Goal: Task Accomplishment & Management: Use online tool/utility

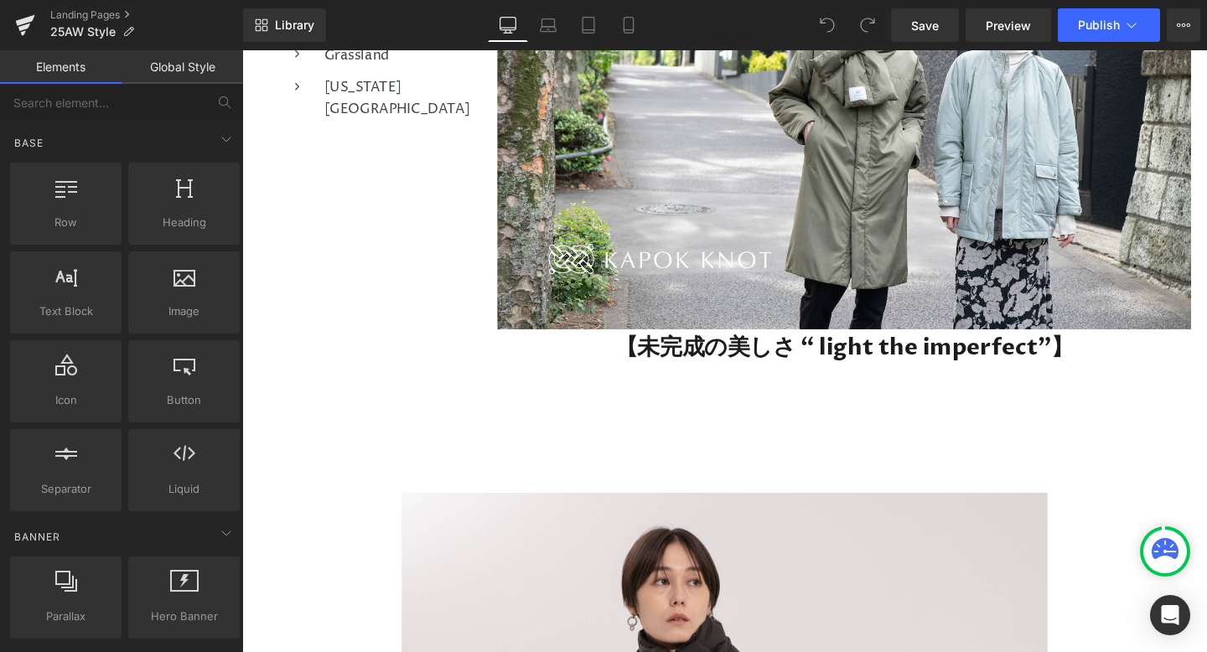
scroll to position [427, 0]
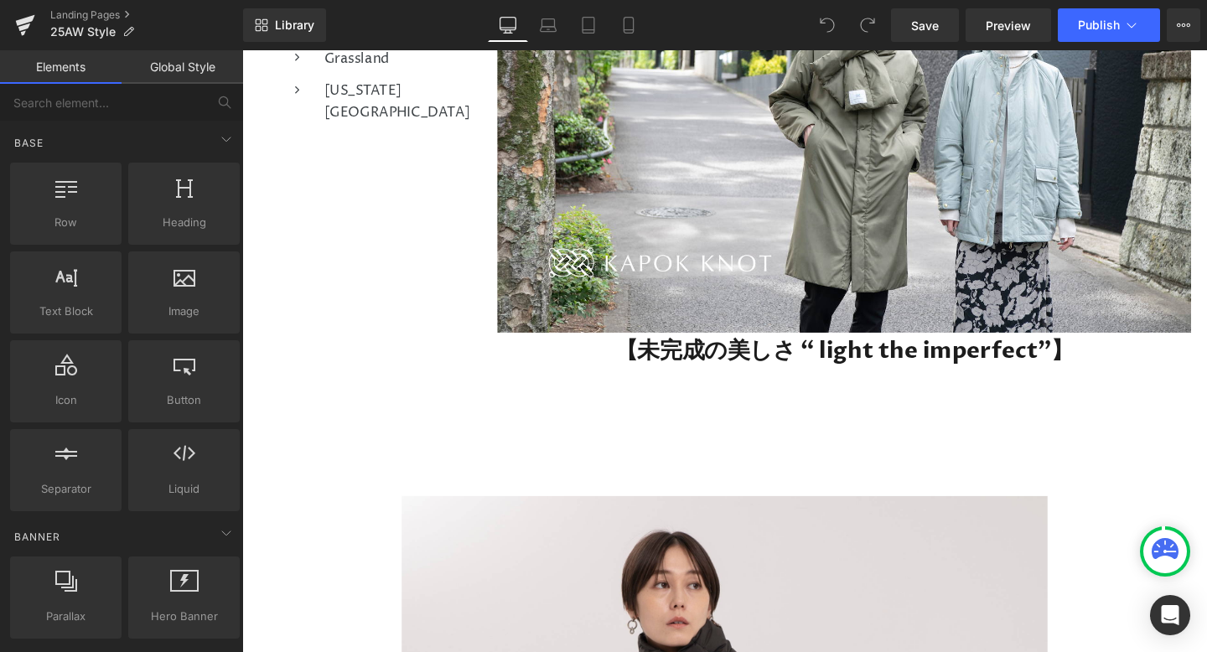
click at [894, 443] on div "【未完成の美しさ “ light the imperfect”】　 Heading" at bounding box center [874, 448] width 729 height 125
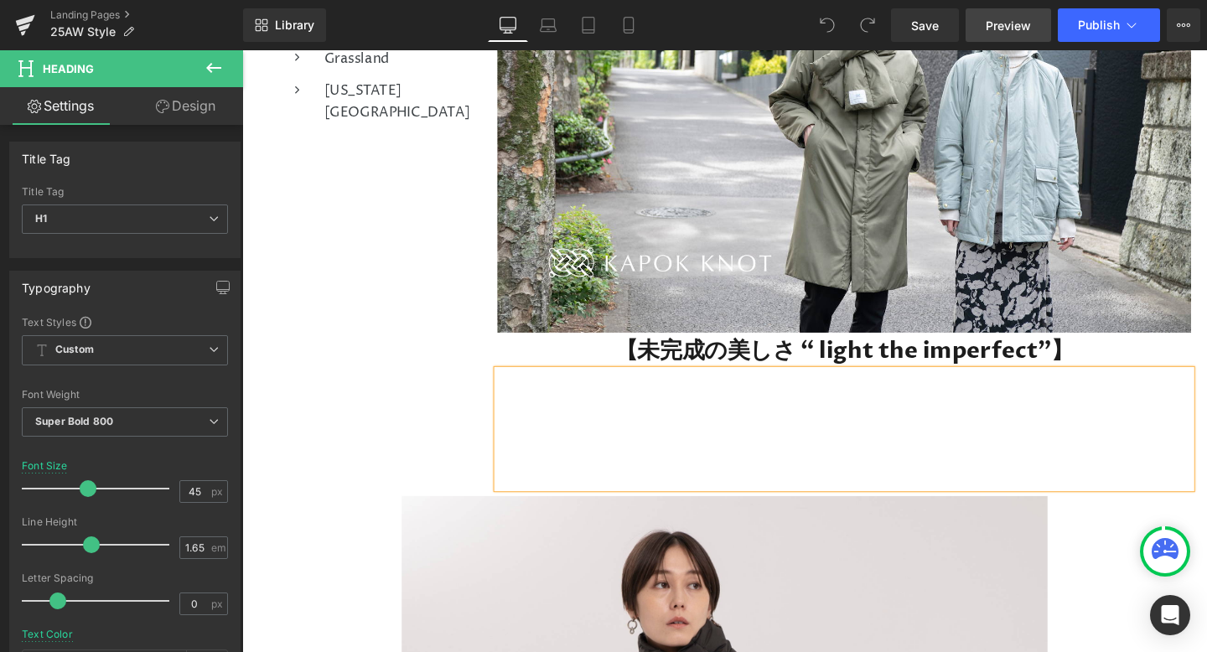
click at [992, 20] on span "Preview" at bounding box center [1008, 26] width 45 height 18
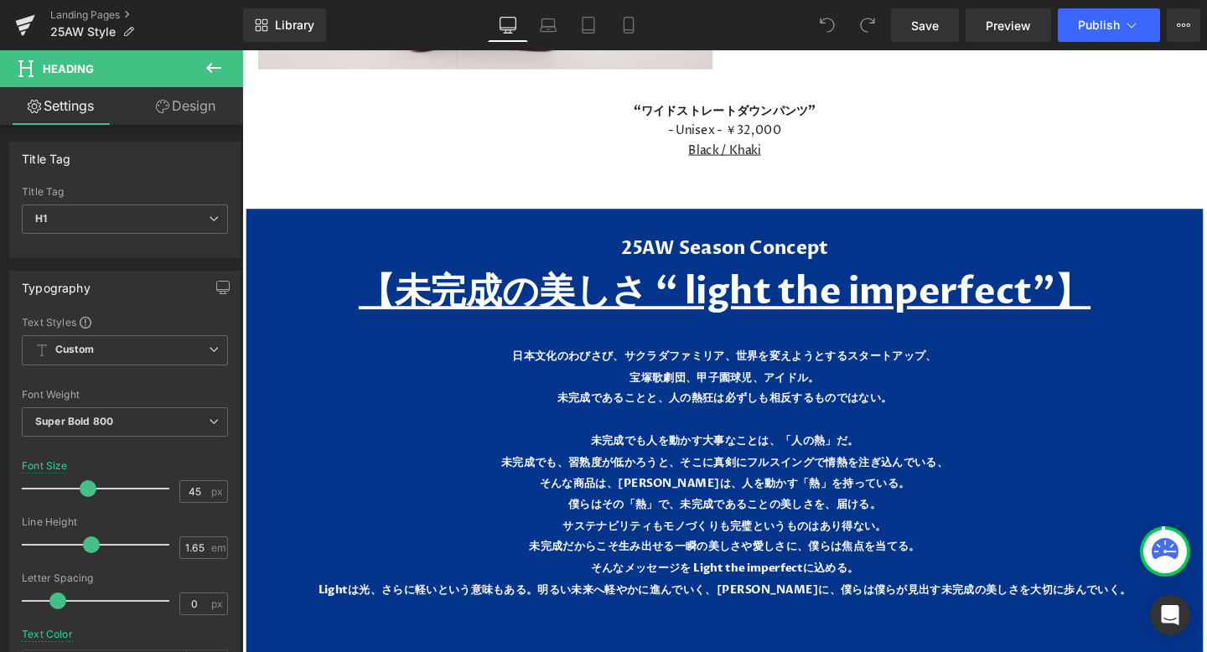
scroll to position [7593, 0]
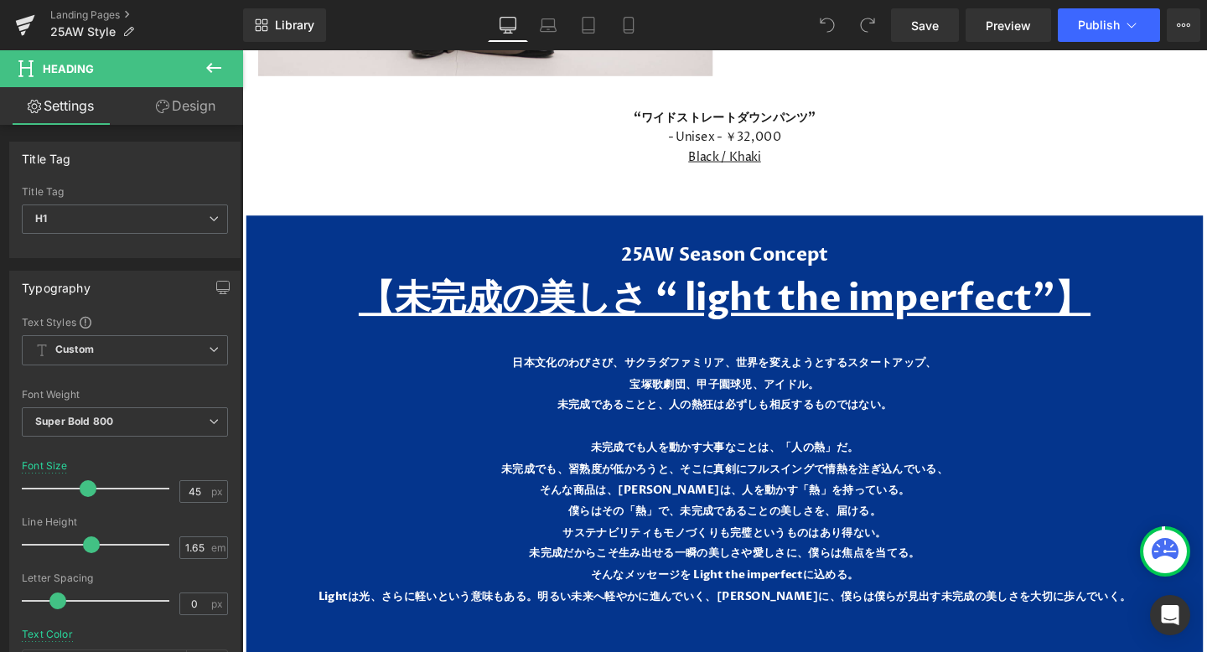
click at [821, 312] on u "【未完成の美しさ “ light the imperfect”】" at bounding box center [749, 311] width 769 height 51
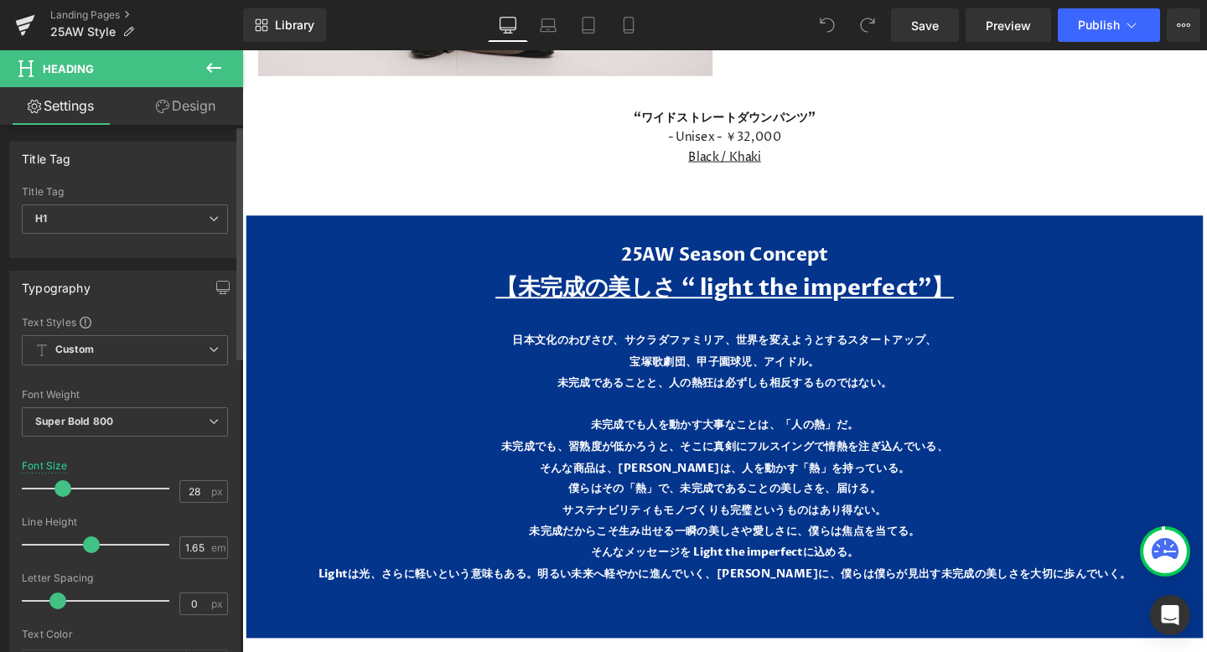
type input "29"
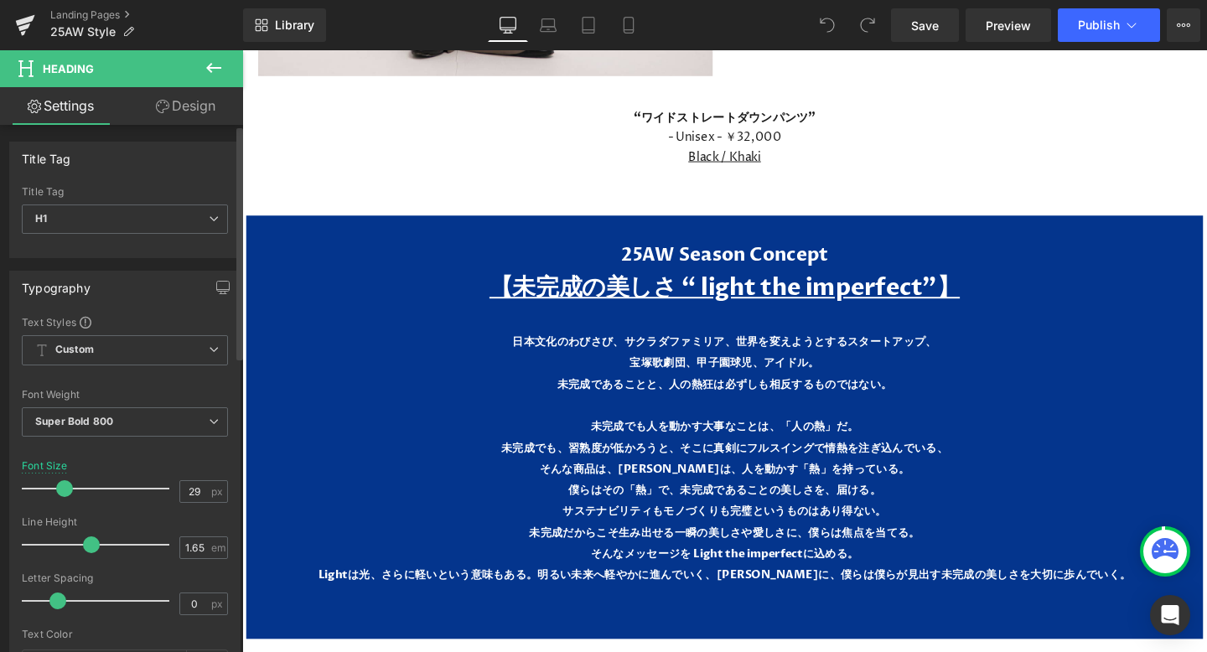
drag, startPoint x: 86, startPoint y: 488, endPoint x: 64, endPoint y: 489, distance: 22.6
click at [64, 489] on span at bounding box center [64, 488] width 17 height 17
click at [932, 33] on span "Save" at bounding box center [925, 26] width 28 height 18
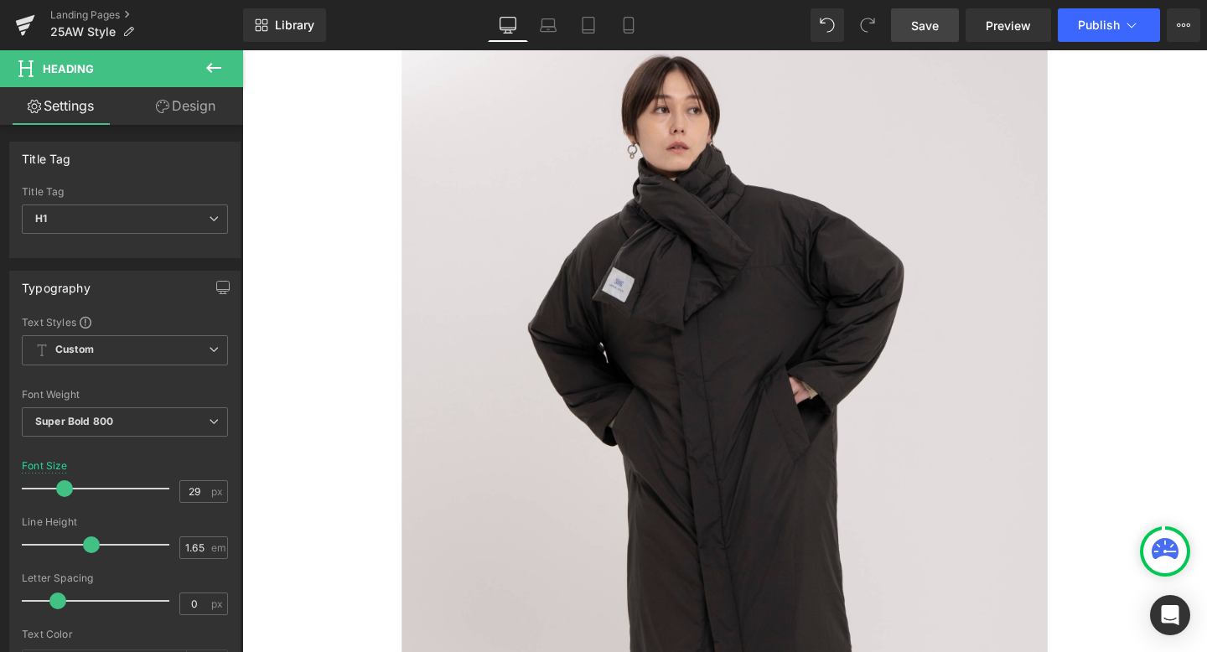
scroll to position [956, 0]
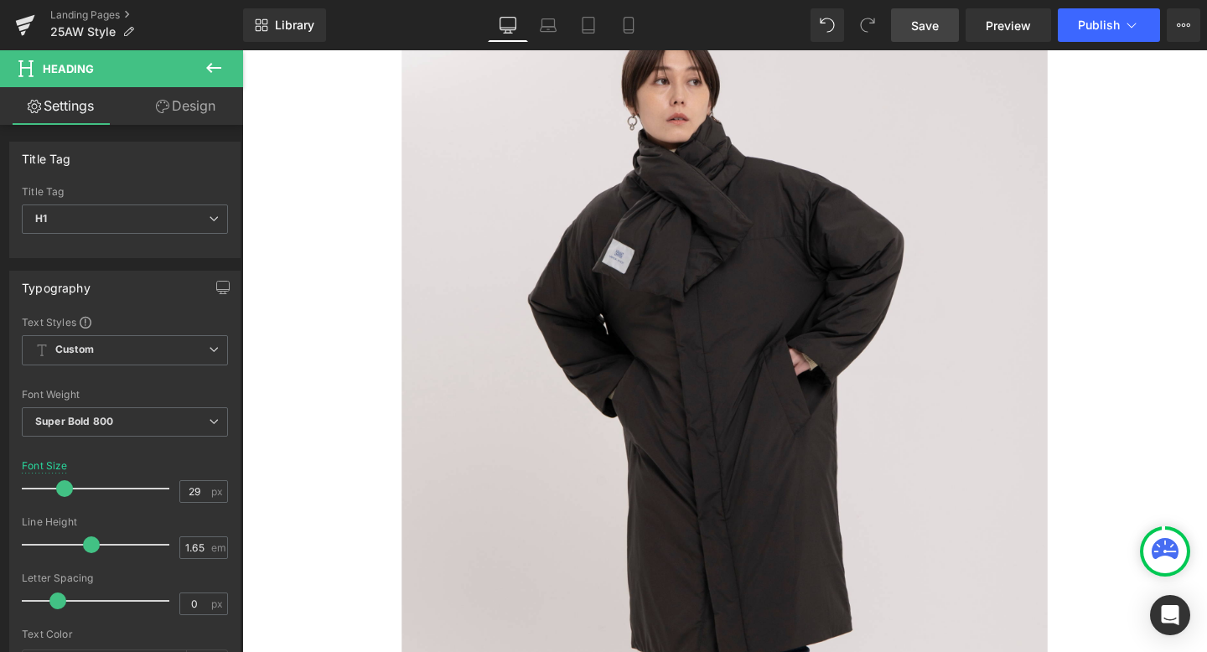
click at [604, 365] on img at bounding box center [749, 498] width 679 height 1018
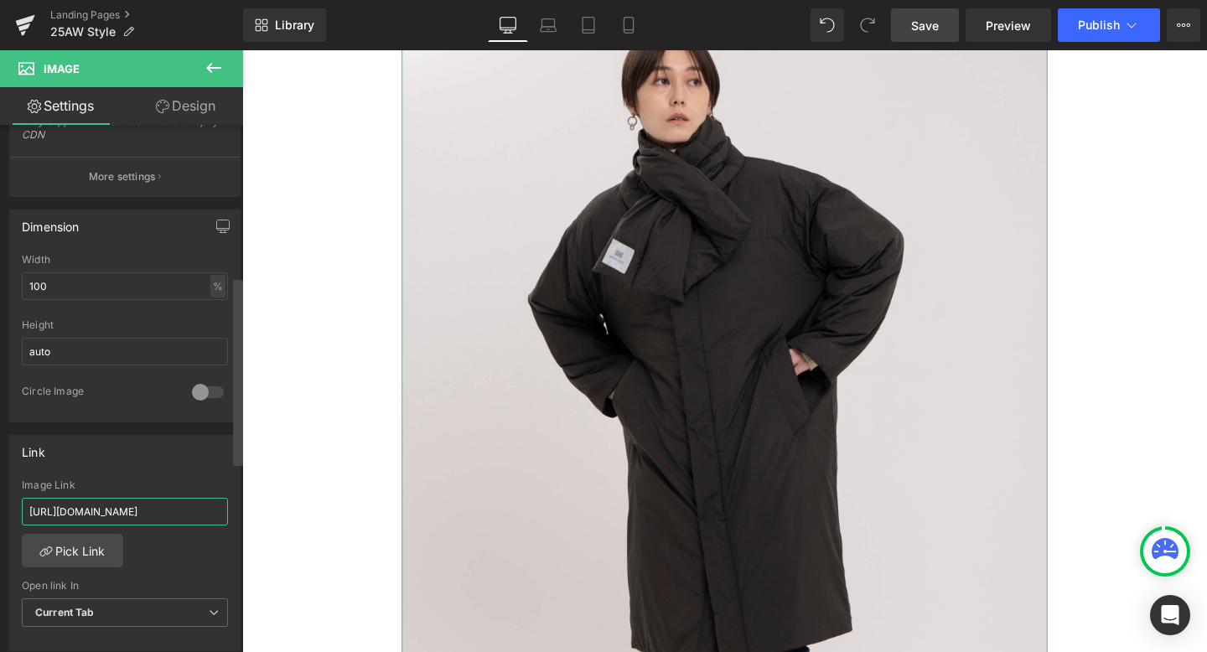
scroll to position [0, 82]
drag, startPoint x: 272, startPoint y: 562, endPoint x: 257, endPoint y: 533, distance: 32.2
type input "[URL][DOMAIN_NAME]"
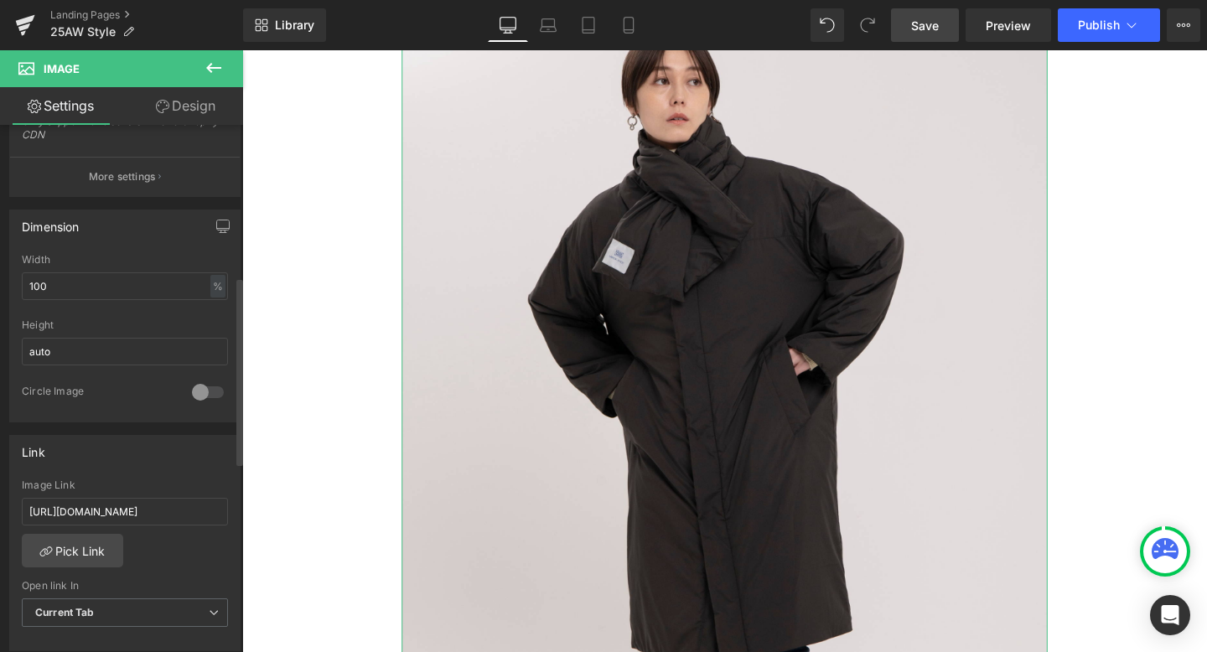
click at [196, 463] on div "Link" at bounding box center [125, 452] width 230 height 32
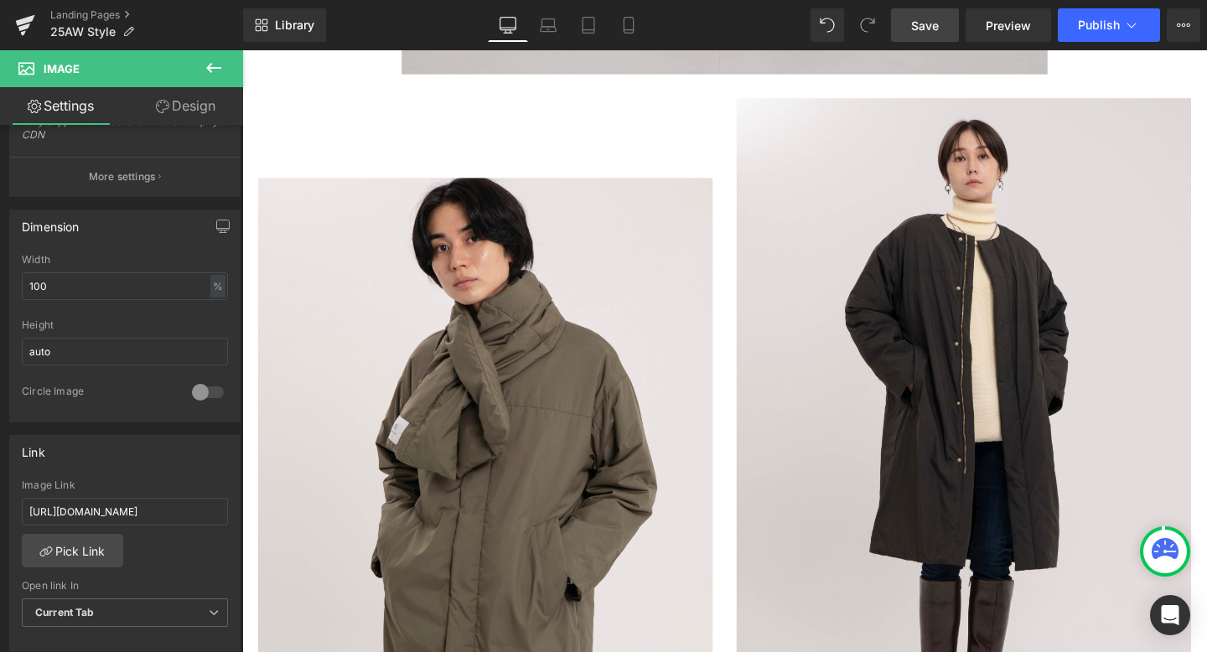
scroll to position [1954, 0]
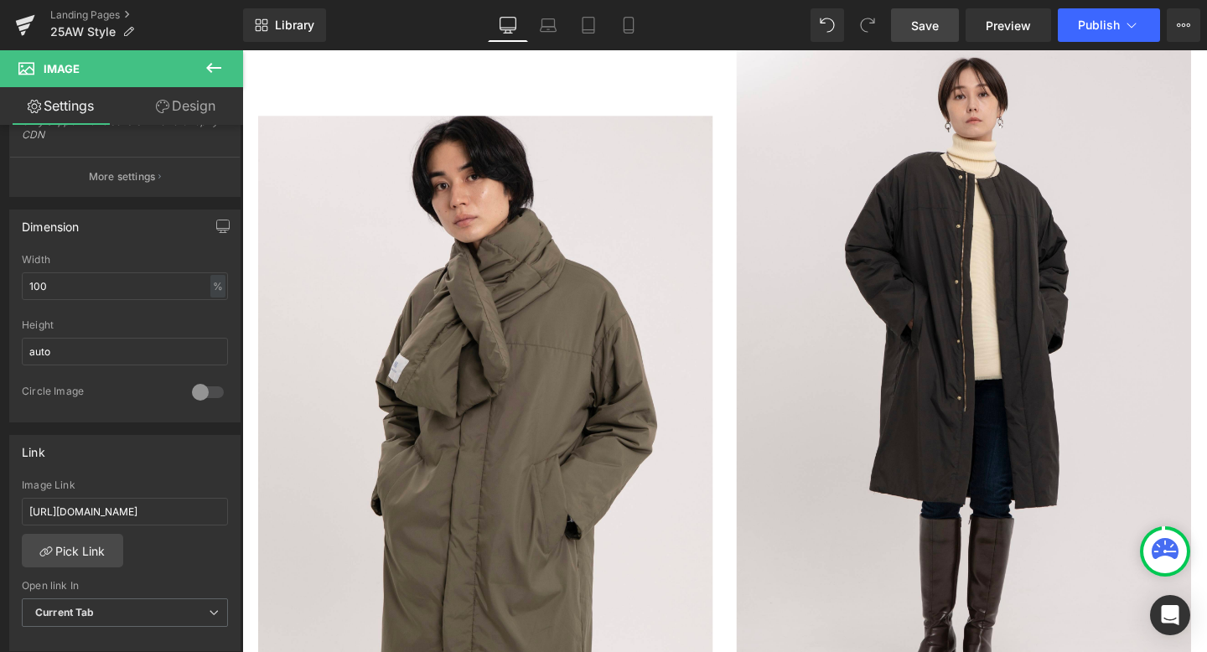
click at [535, 478] on img at bounding box center [498, 477] width 478 height 717
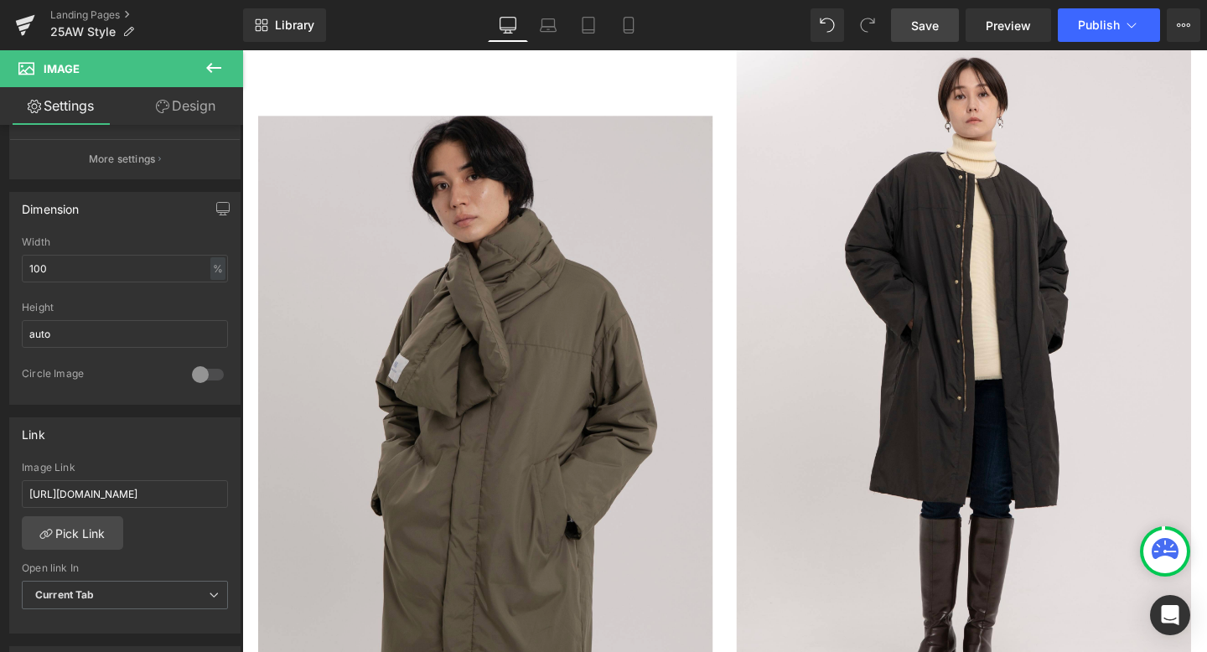
scroll to position [0, 82]
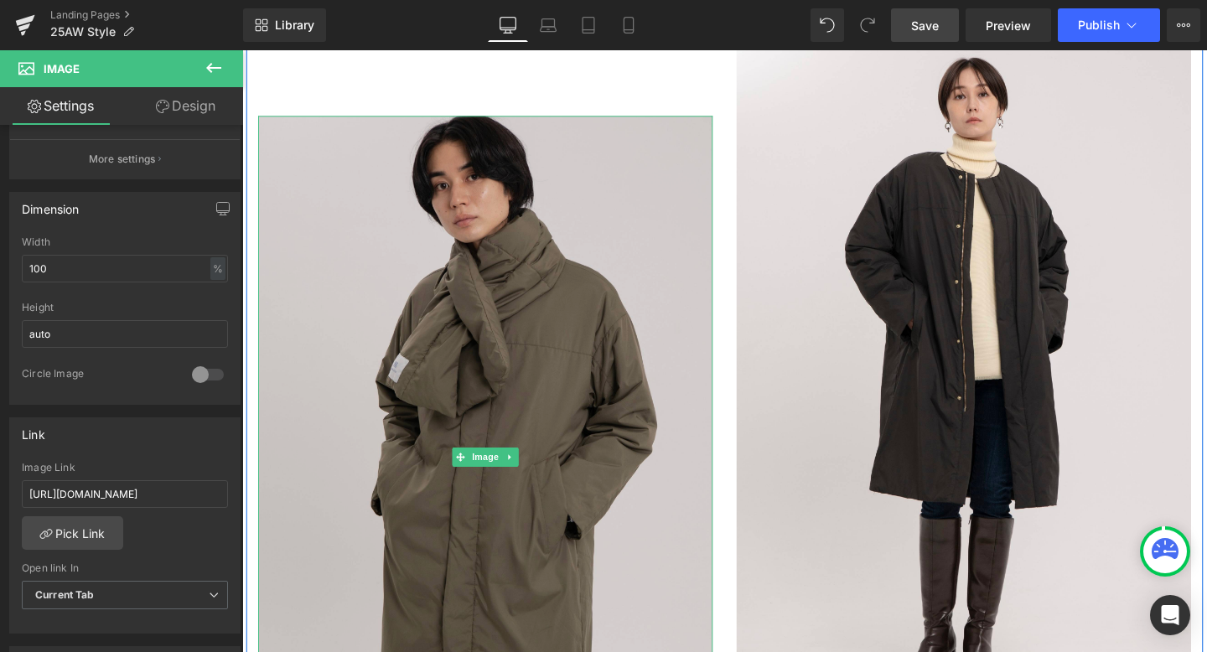
drag, startPoint x: 269, startPoint y: 544, endPoint x: 328, endPoint y: 517, distance: 64.5
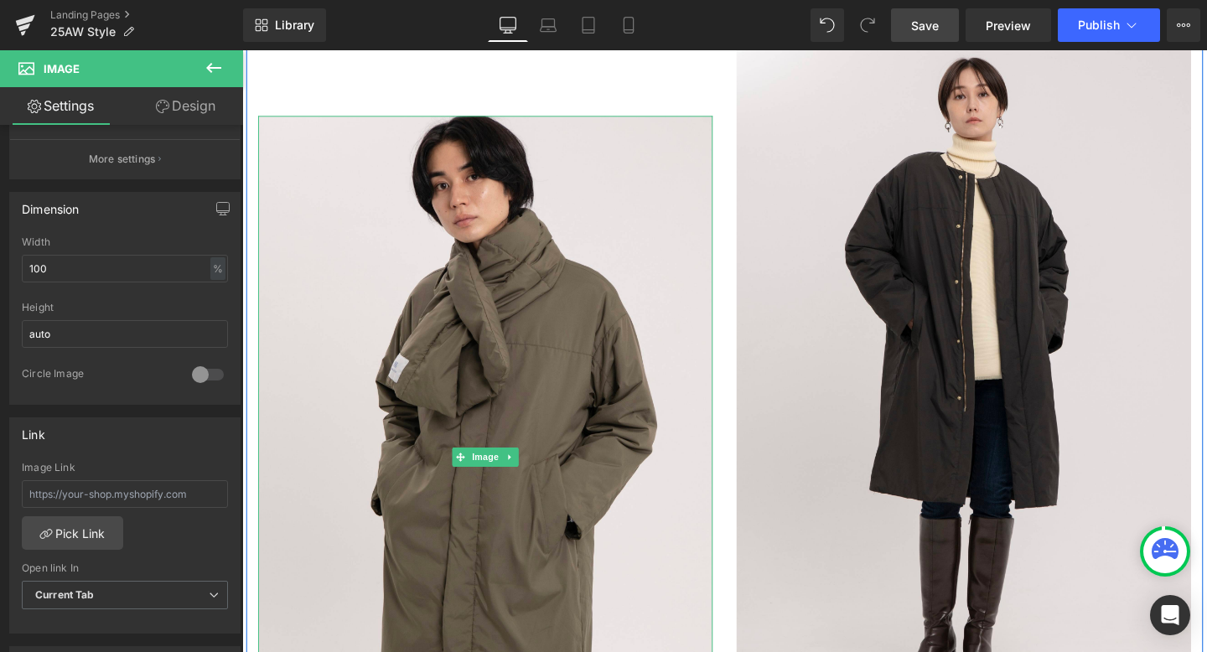
type input "[URL][DOMAIN_NAME]"
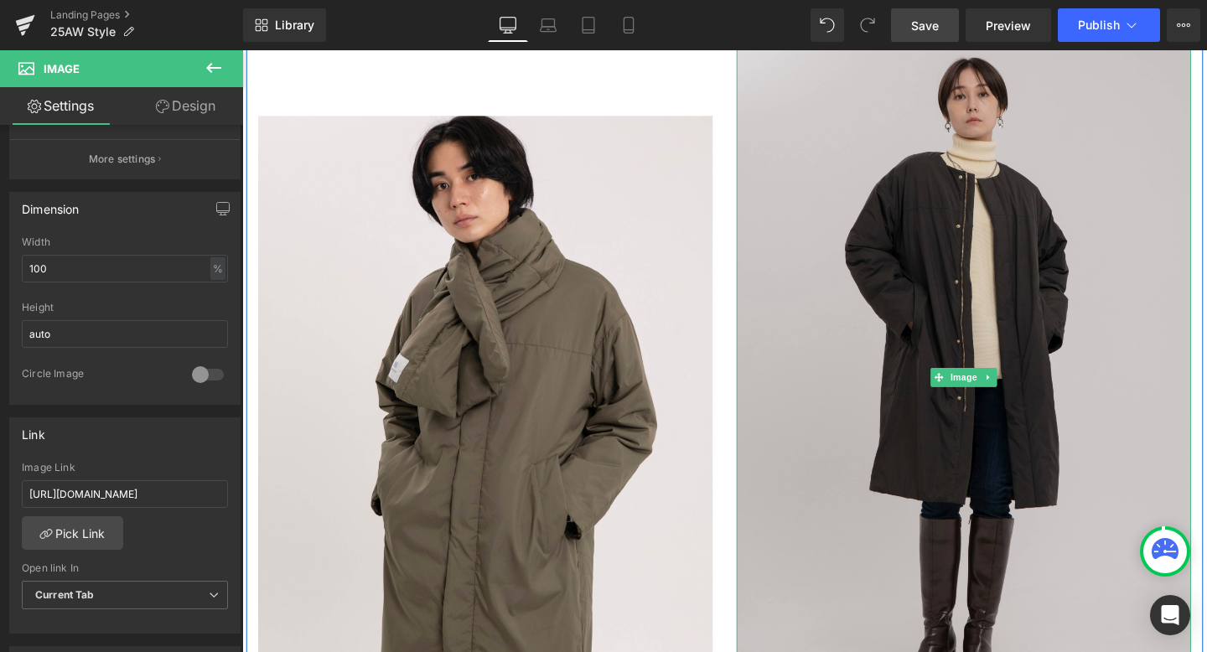
click at [897, 392] on img at bounding box center [1001, 393] width 478 height 717
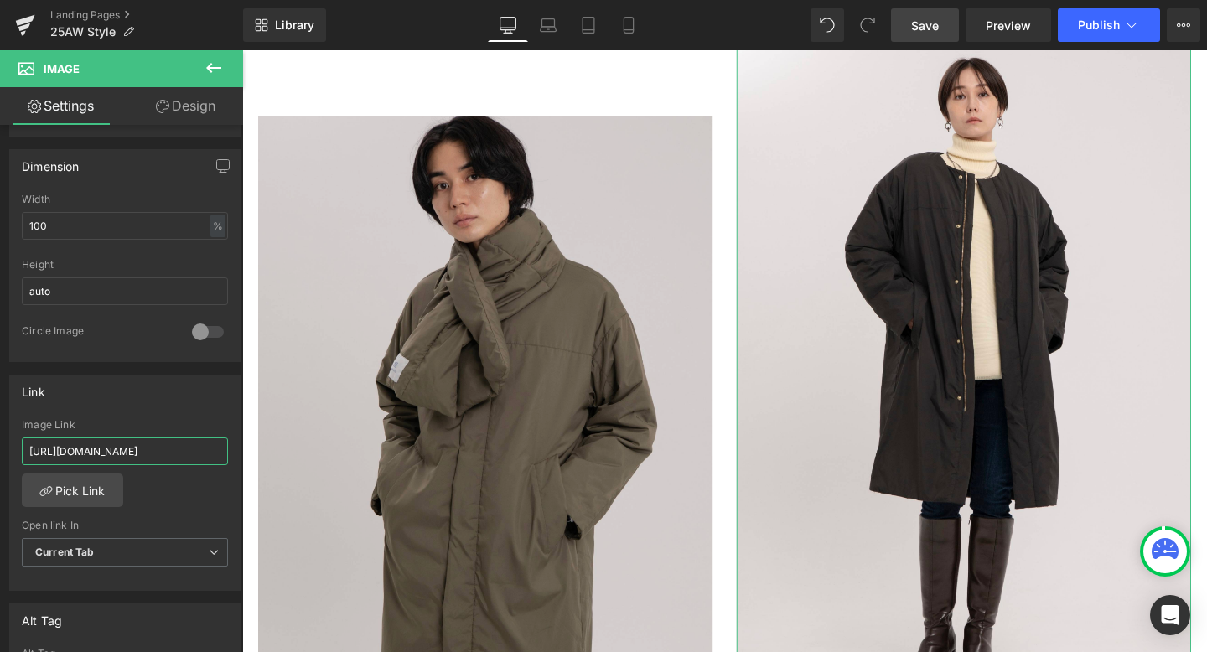
scroll to position [0, 82]
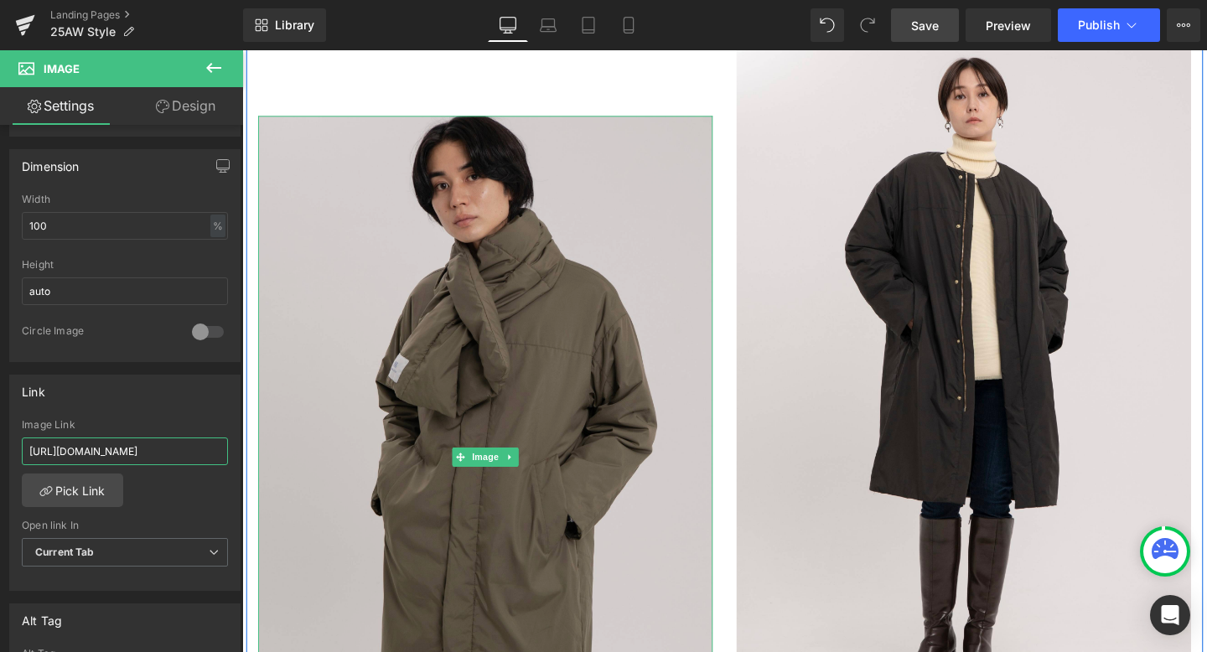
drag, startPoint x: 271, startPoint y: 502, endPoint x: 323, endPoint y: 474, distance: 58.9
type input "[URL][DOMAIN_NAME]"
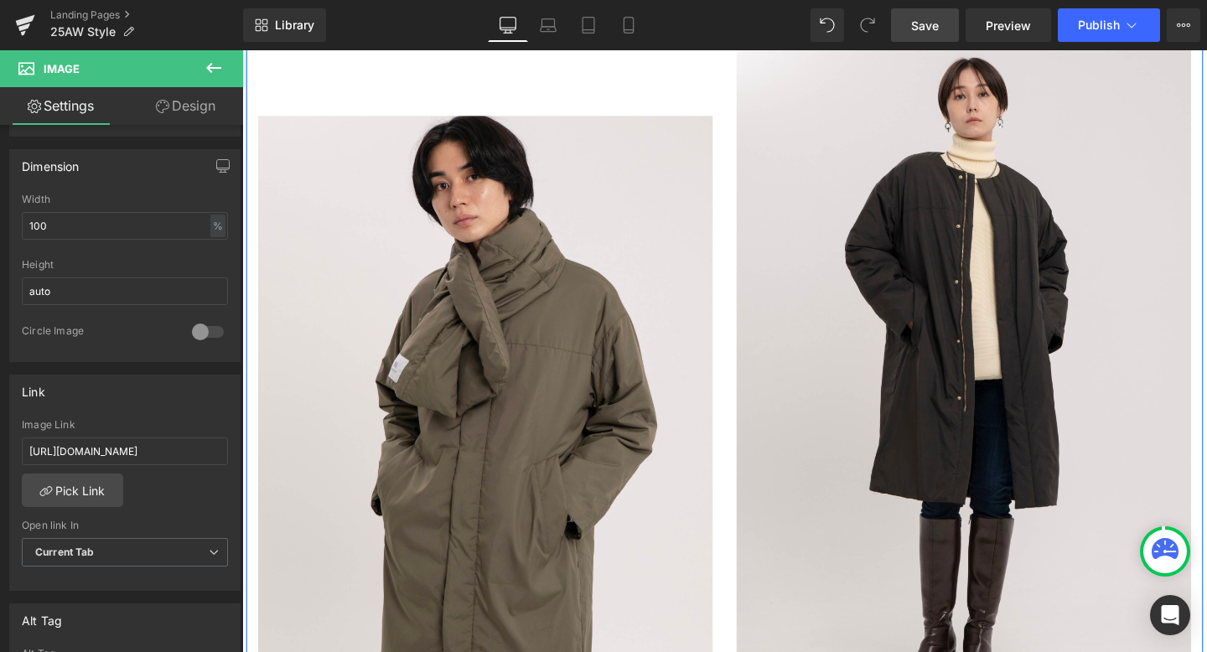
click at [742, 319] on div "Image" at bounding box center [497, 435] width 503 height 801
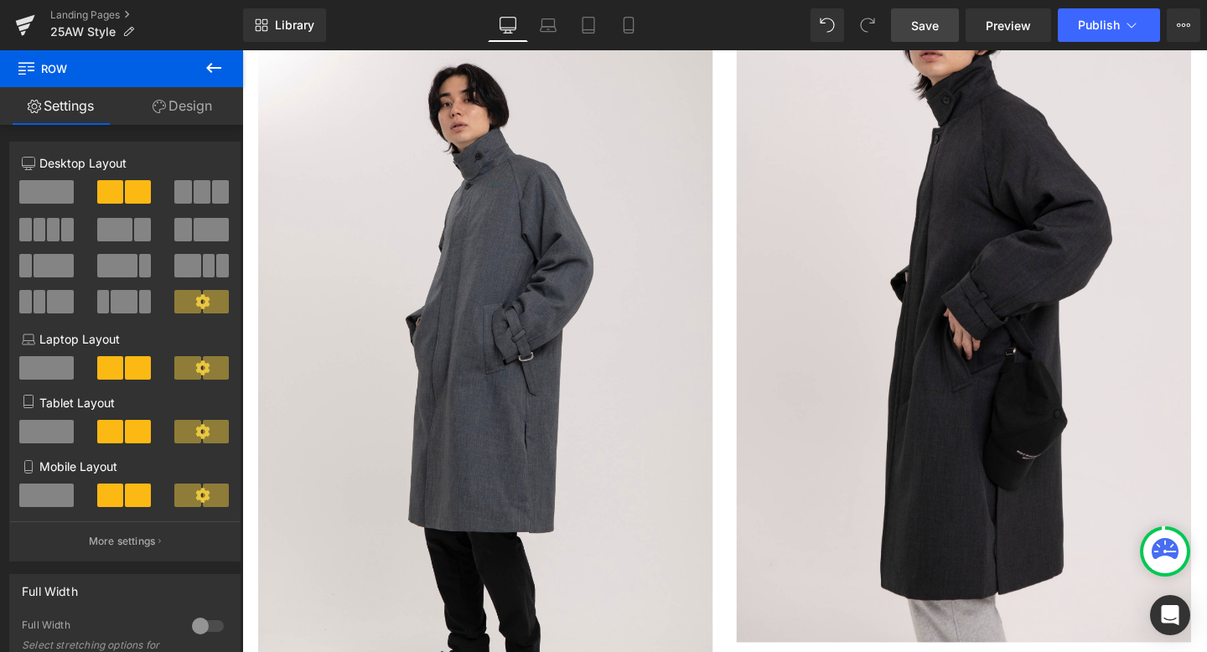
scroll to position [2983, 0]
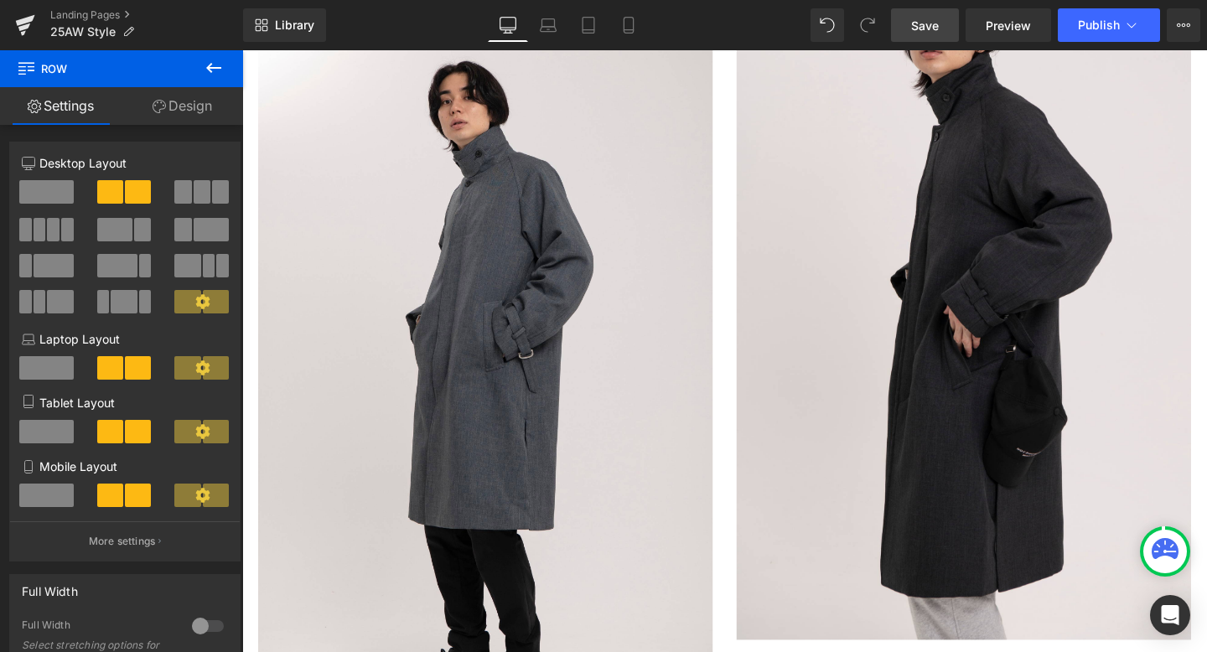
click at [593, 282] on img at bounding box center [498, 395] width 478 height 717
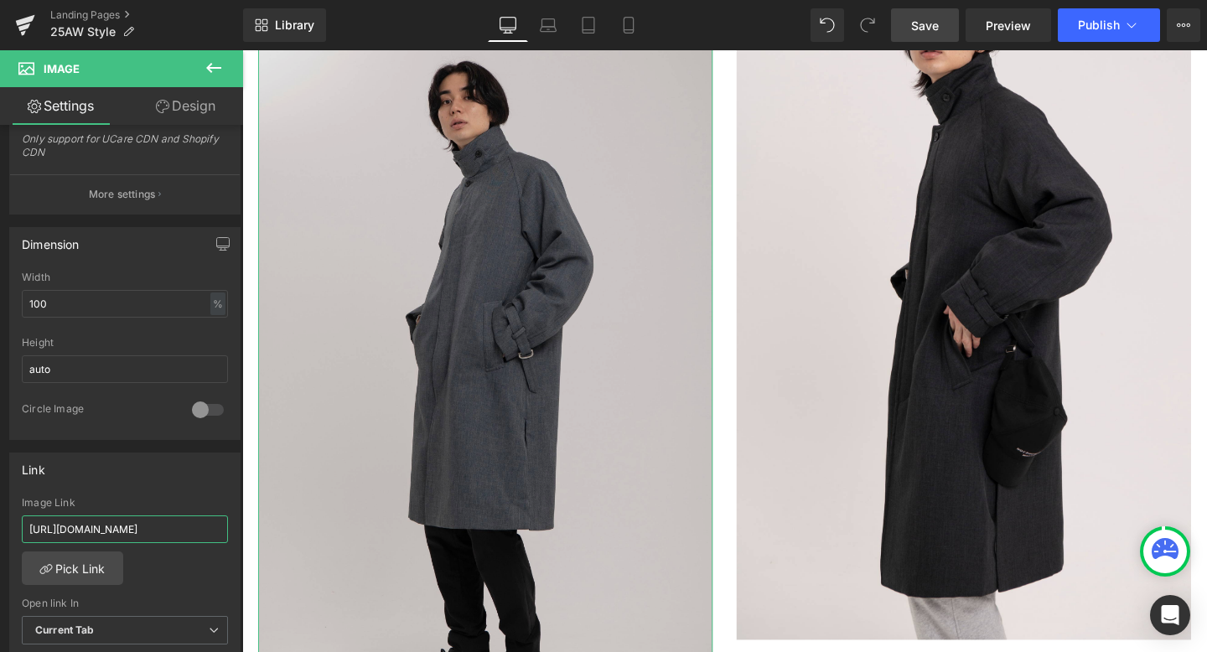
scroll to position [0, 84]
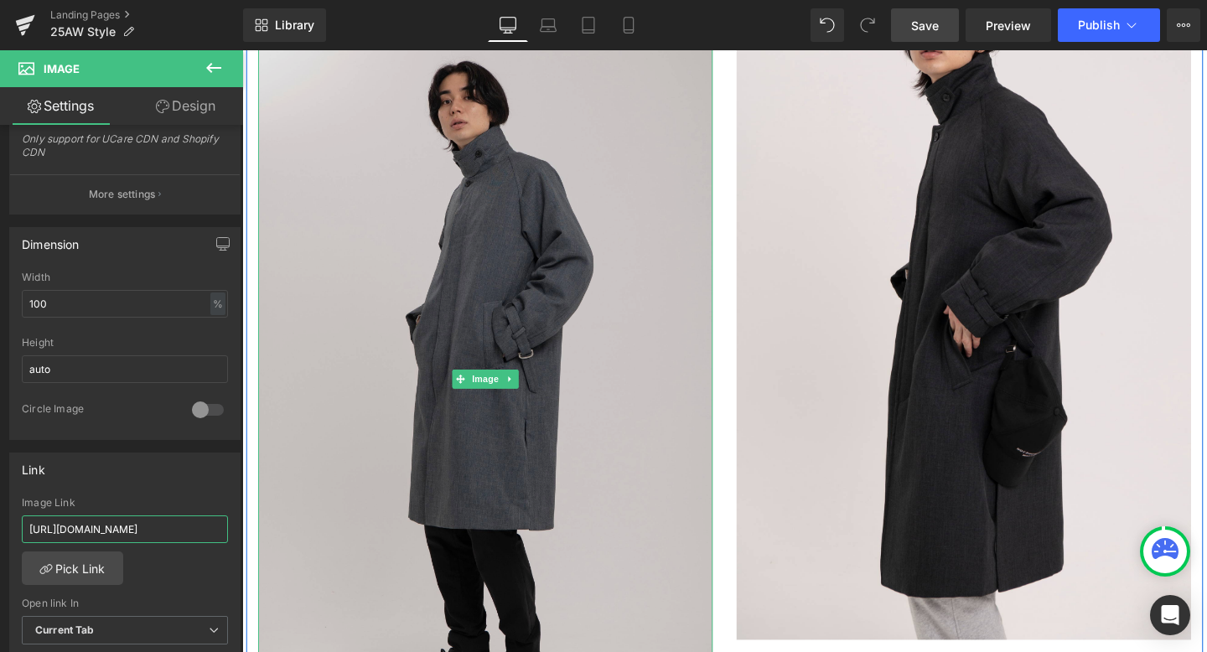
drag, startPoint x: 272, startPoint y: 578, endPoint x: 284, endPoint y: 556, distance: 25.2
type input "[URL][DOMAIN_NAME]"
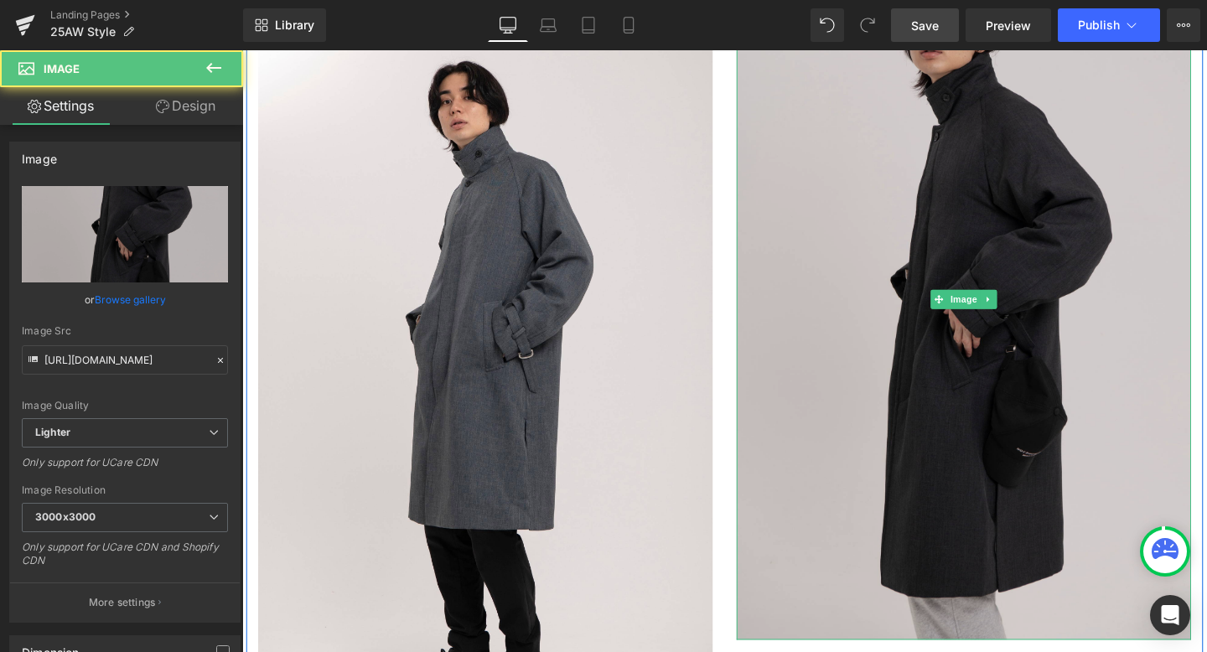
click at [951, 412] on img at bounding box center [1001, 311] width 478 height 717
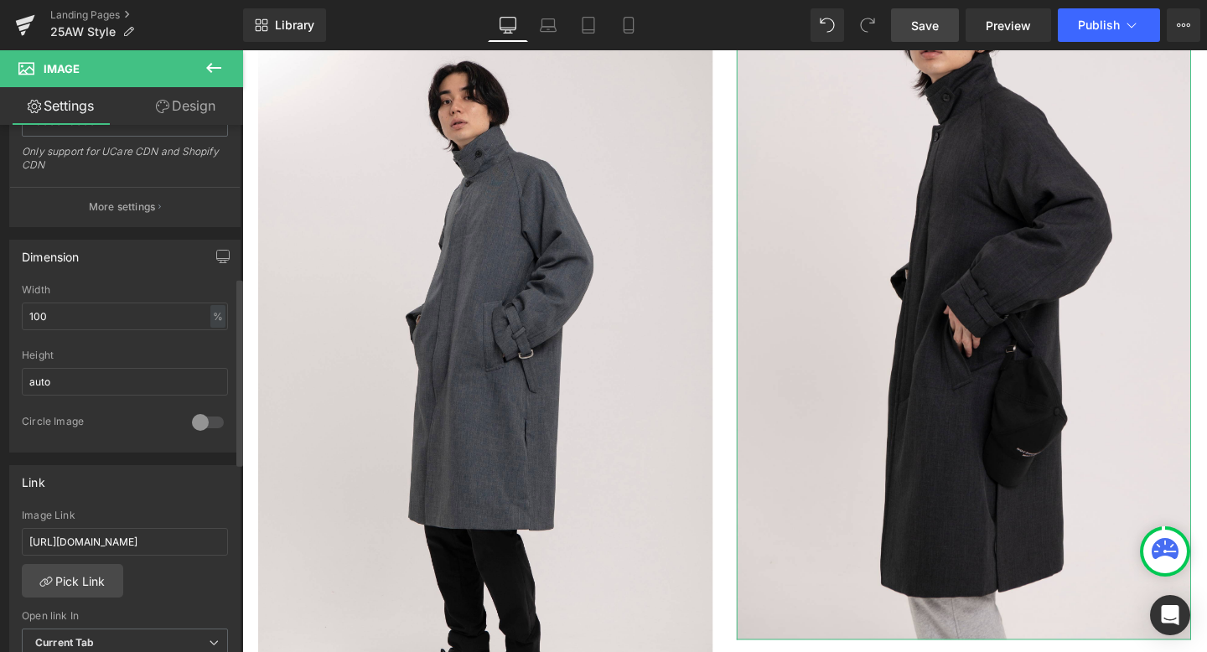
scroll to position [462, 0]
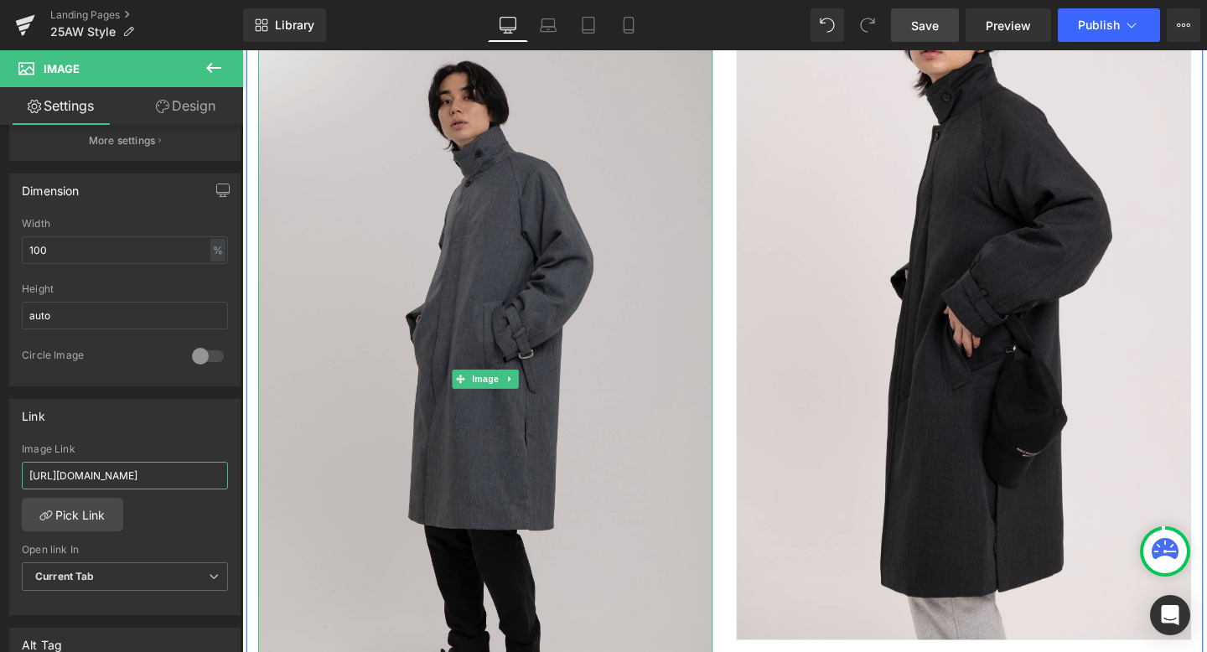
drag, startPoint x: 267, startPoint y: 526, endPoint x: 368, endPoint y: 507, distance: 103.1
paste input "effortlesscoa"
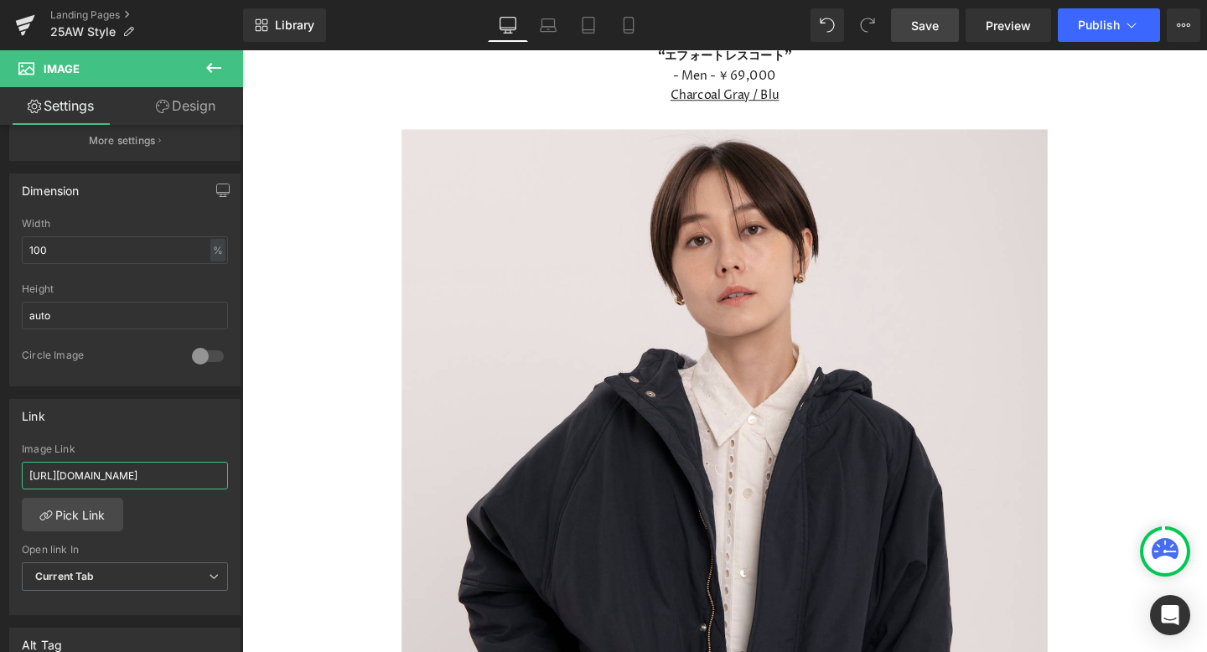
scroll to position [3734, 0]
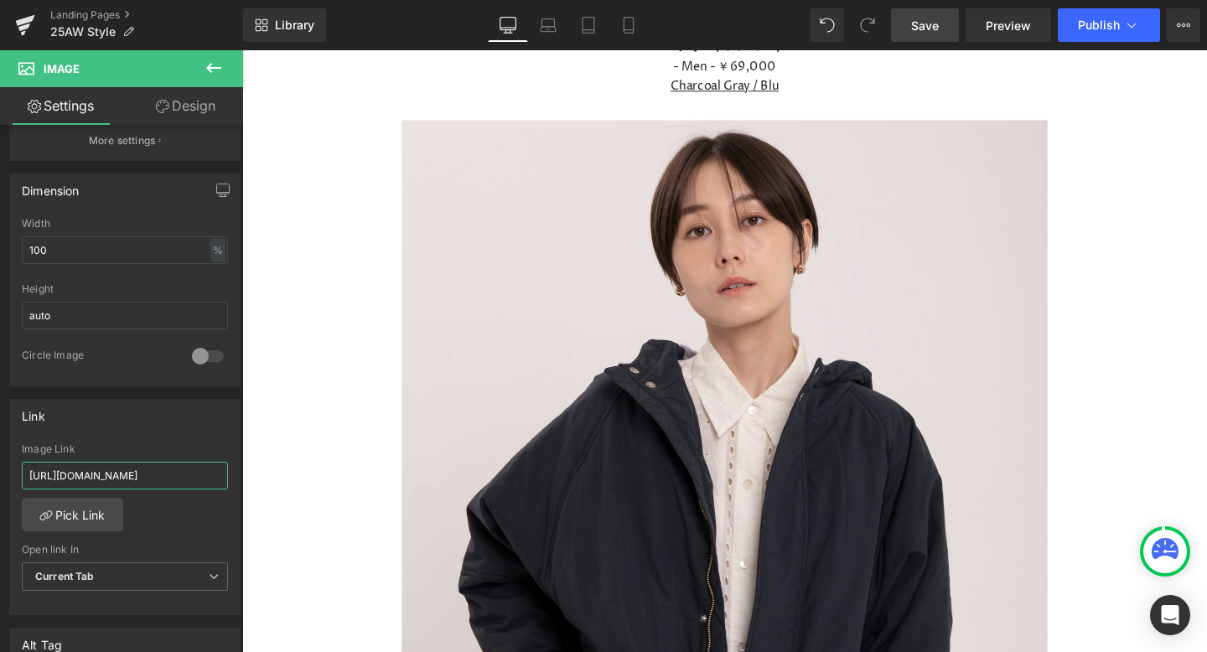
type input "[URL][DOMAIN_NAME]"
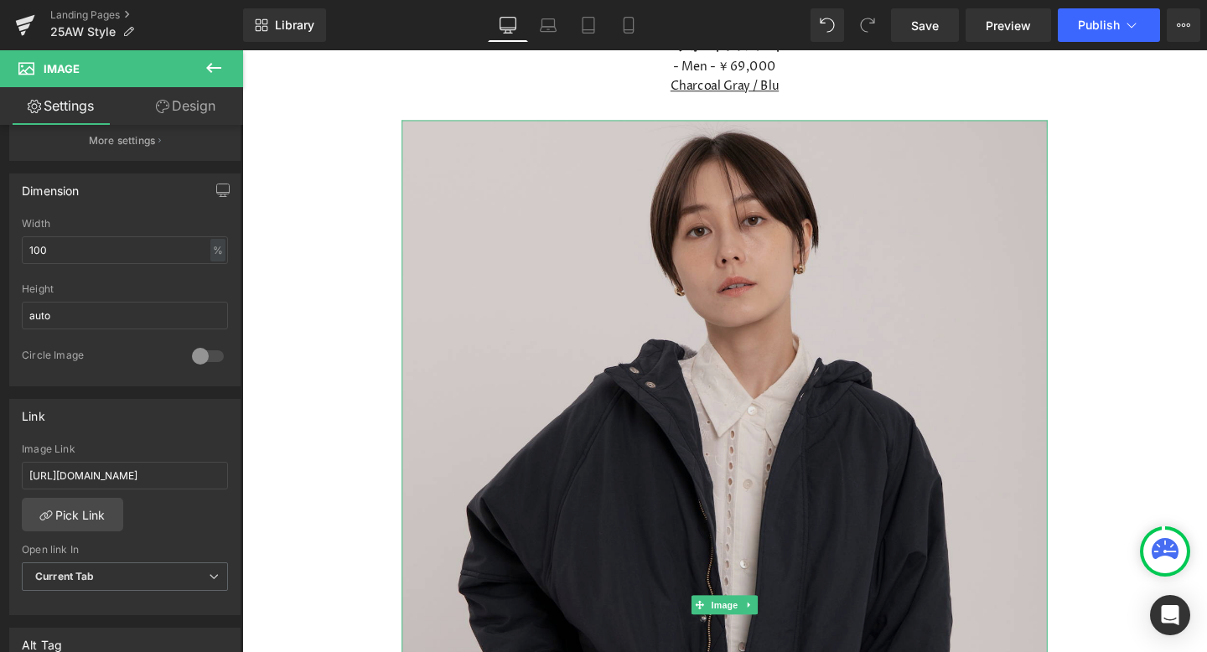
click at [671, 284] on img at bounding box center [749, 633] width 679 height 1018
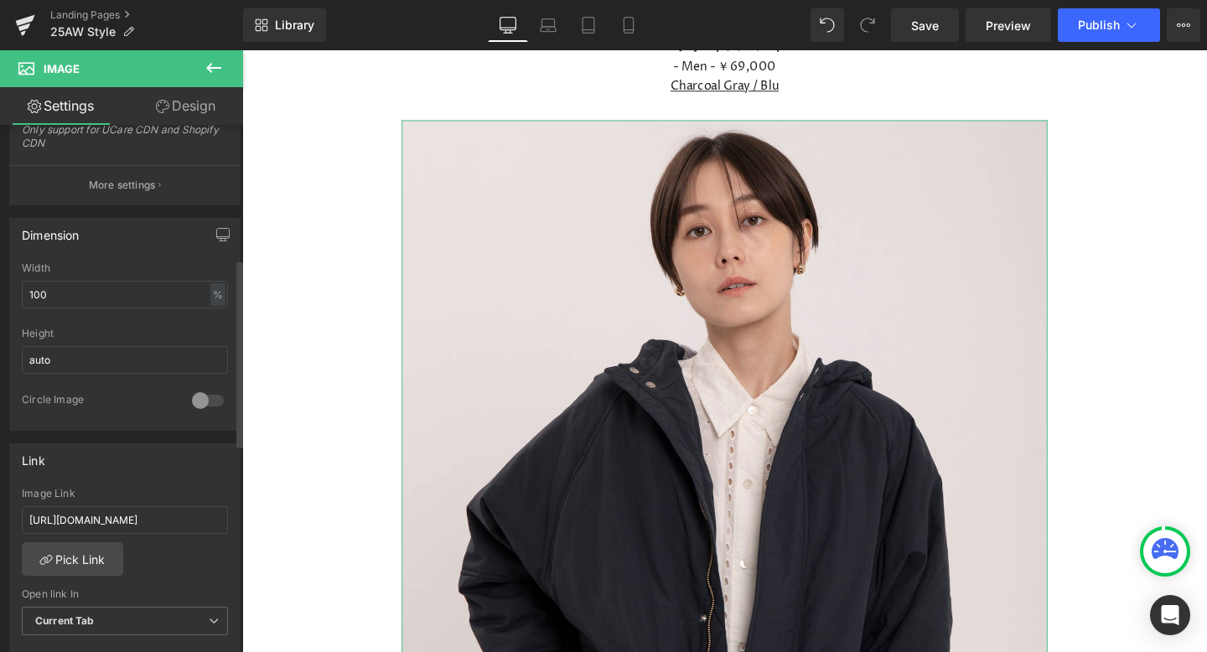
scroll to position [432, 0]
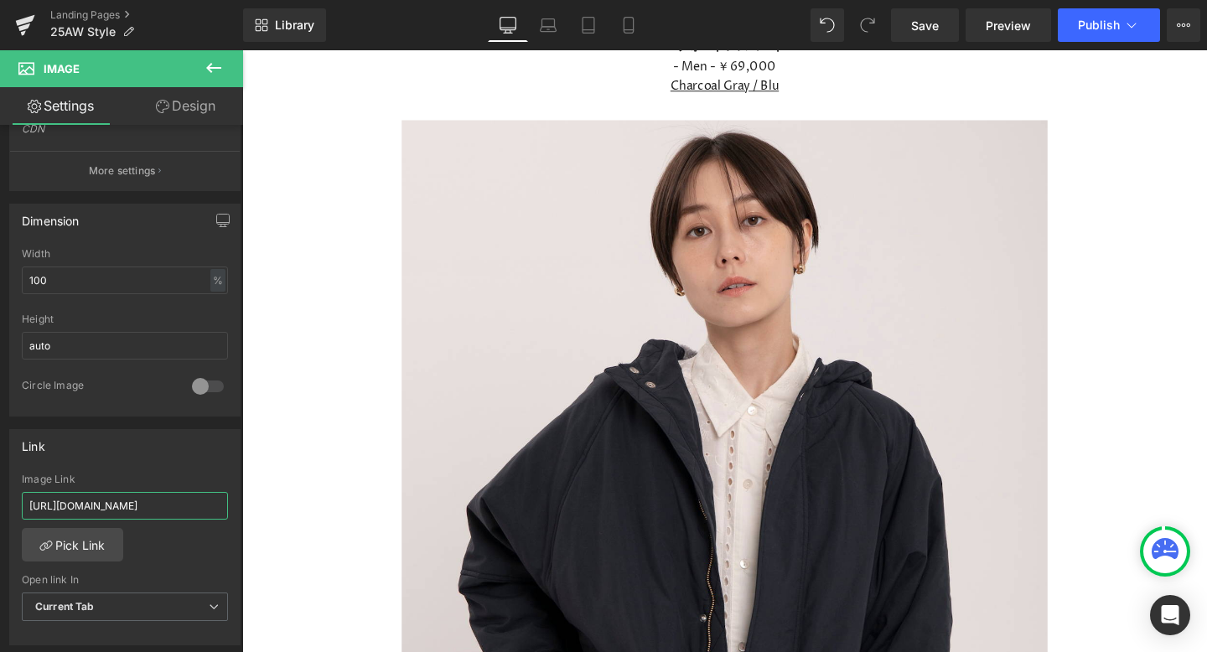
drag, startPoint x: 272, startPoint y: 549, endPoint x: 292, endPoint y: 526, distance: 30.3
type input "[URL][DOMAIN_NAME]"
click at [1189, 252] on div "Icon 2025AW Text Block Row Icon 2024AW Text Block Row Icon 2023AW Text Block Ro…" at bounding box center [749, 612] width 1014 height 8324
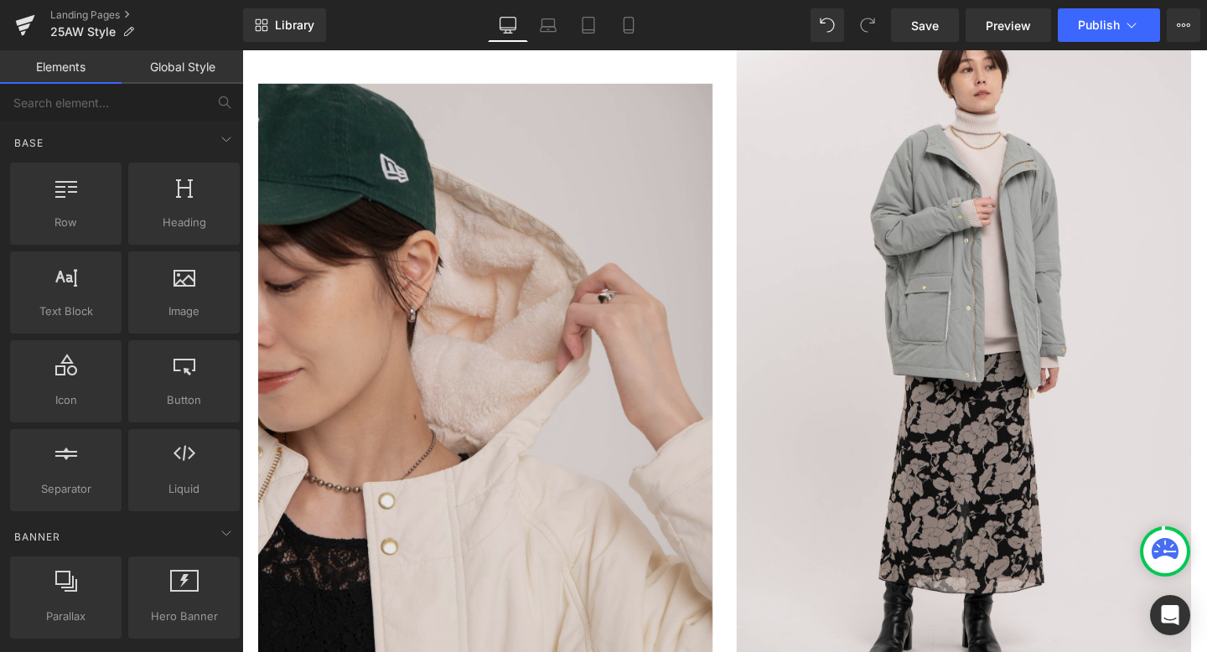
scroll to position [4908, 0]
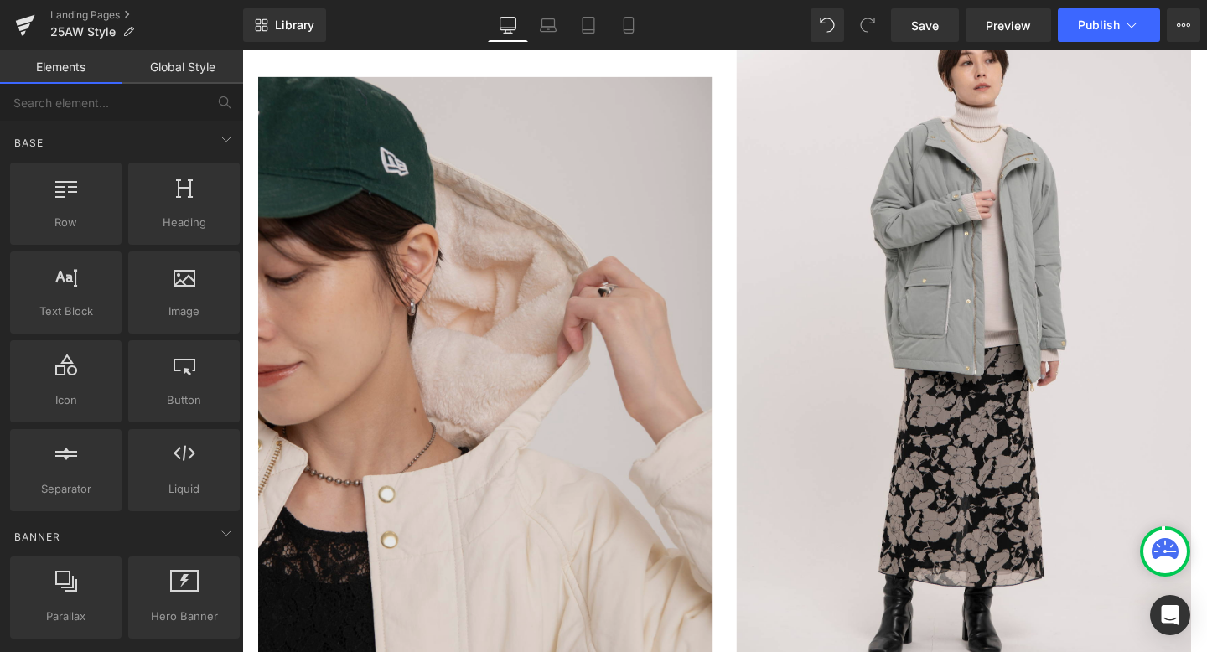
click at [433, 435] on img at bounding box center [498, 437] width 478 height 717
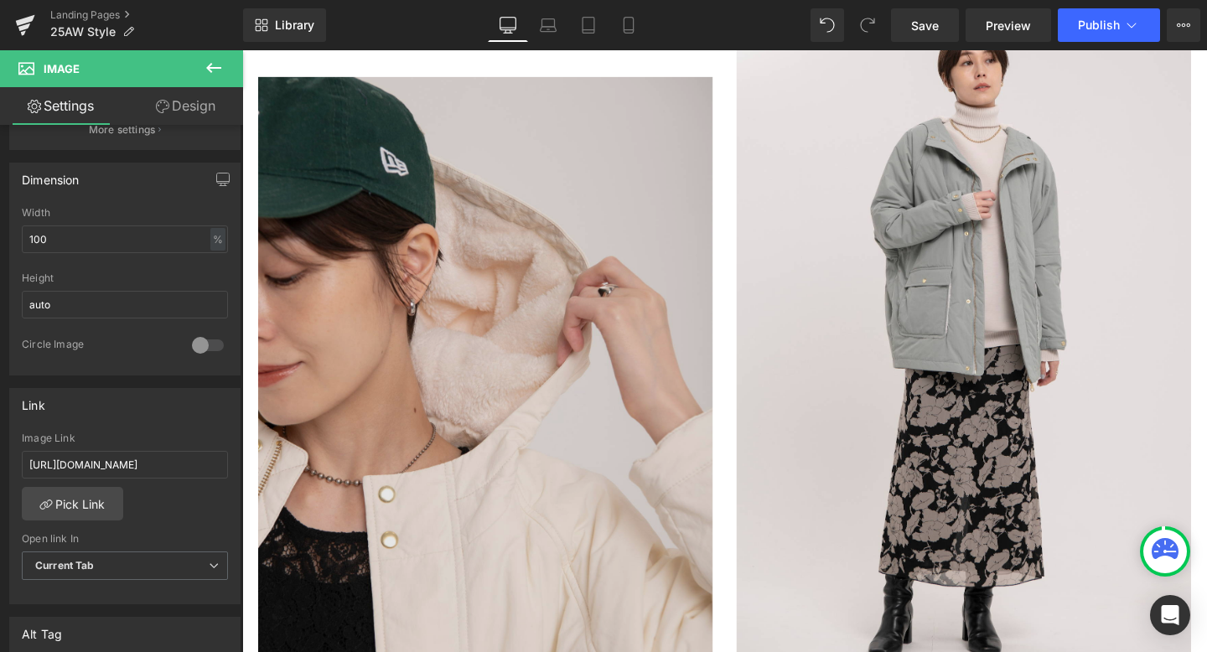
scroll to position [0, 89]
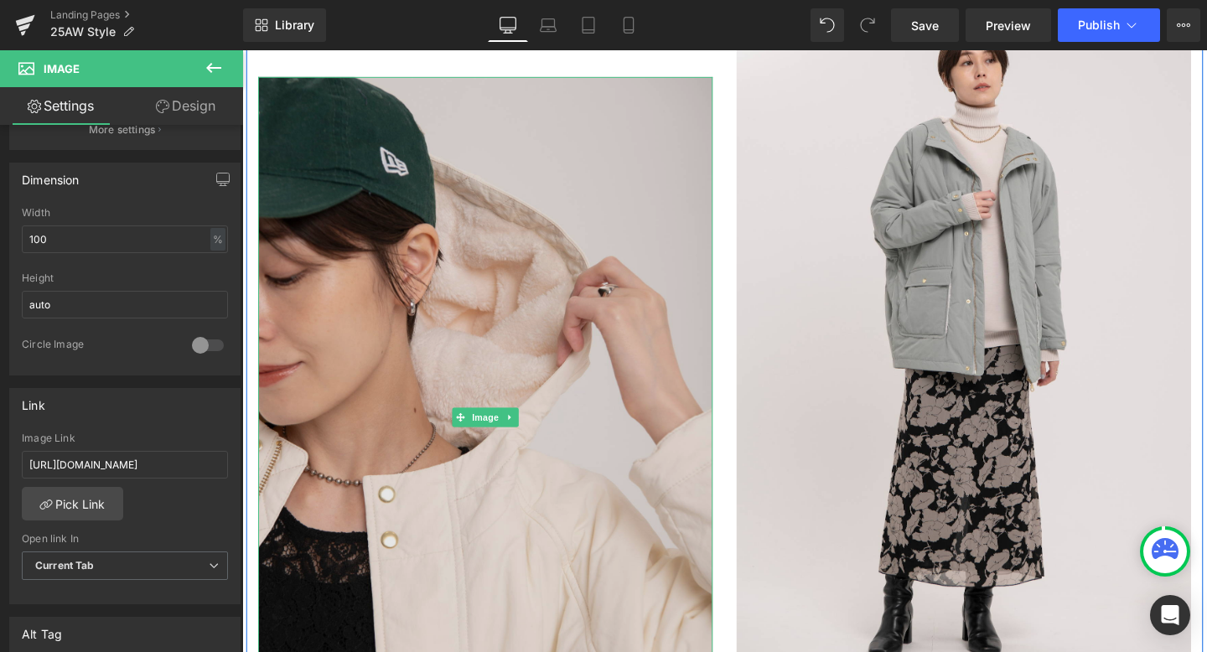
drag, startPoint x: 264, startPoint y: 508, endPoint x: 297, endPoint y: 478, distance: 44.5
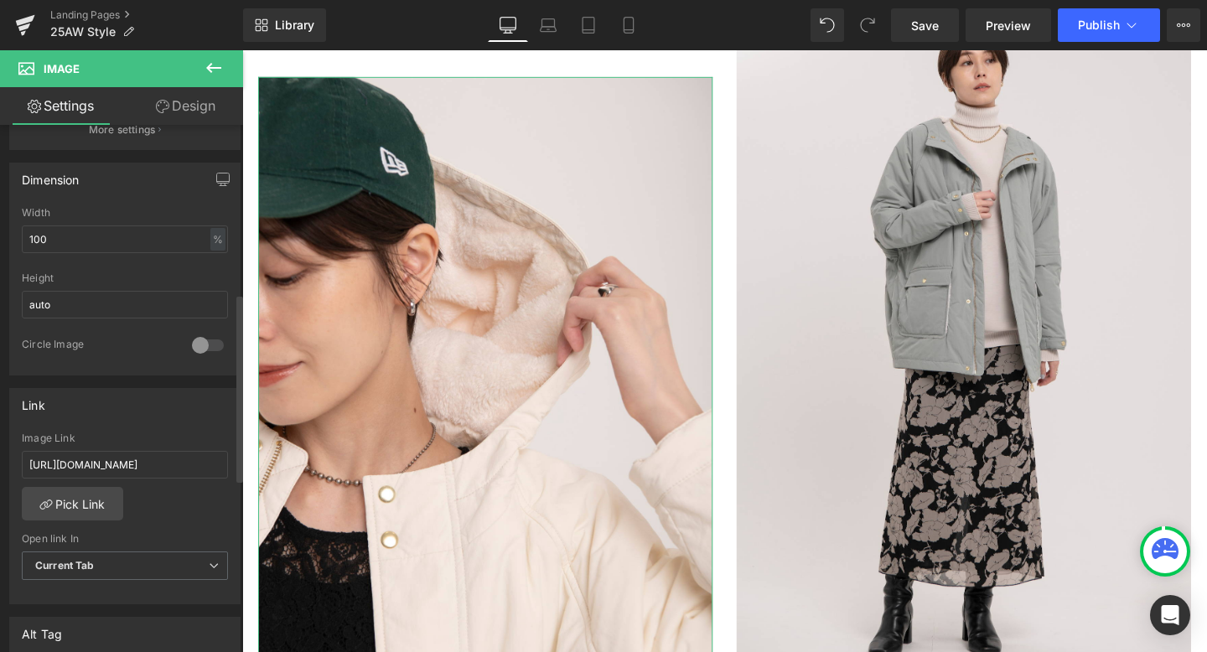
scroll to position [0, 0]
drag, startPoint x: 217, startPoint y: 464, endPoint x: 0, endPoint y: 468, distance: 217.1
click at [0, 468] on div "Link [URL][DOMAIN_NAME] Image Link [URL][DOMAIN_NAME] Pick Link Current Tab New…" at bounding box center [125, 491] width 251 height 230
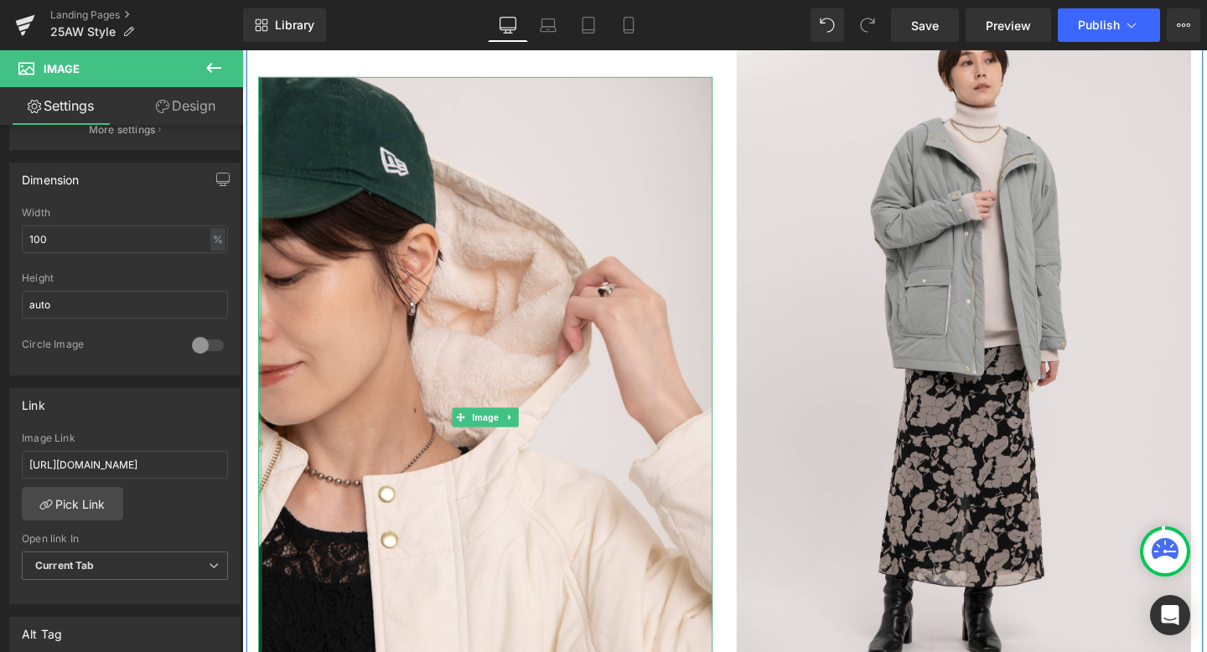
drag, startPoint x: 273, startPoint y: 511, endPoint x: 262, endPoint y: 487, distance: 27.0
type input "[URL][DOMAIN_NAME]"
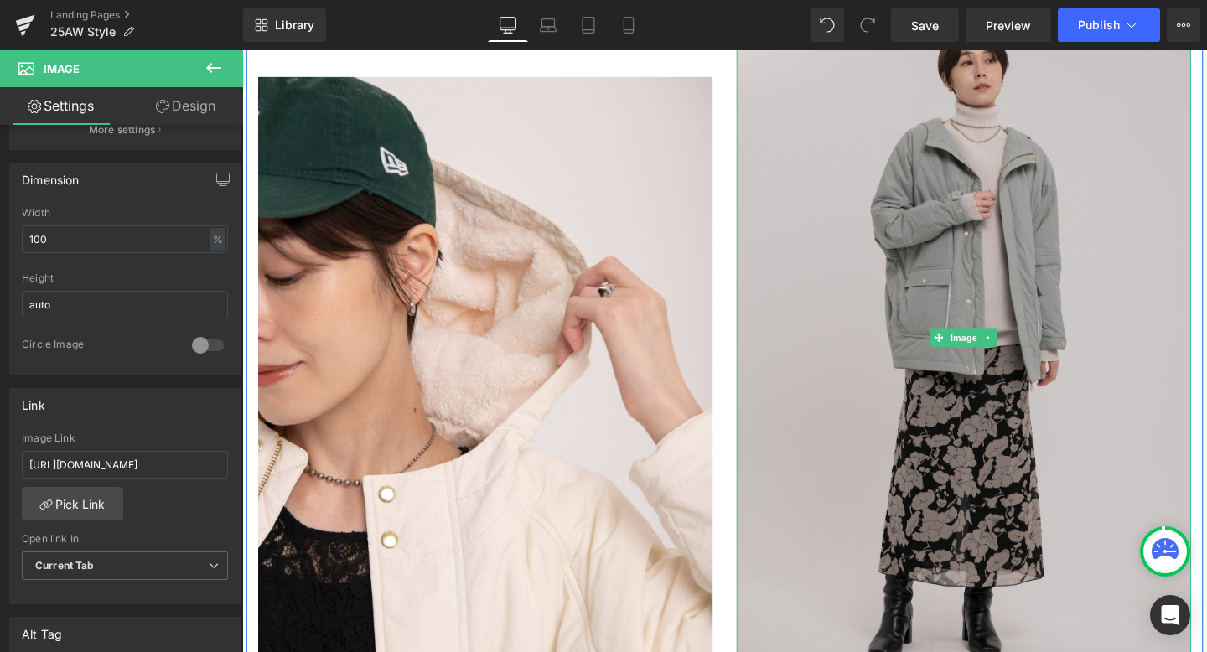
click at [848, 340] on img at bounding box center [1001, 353] width 478 height 717
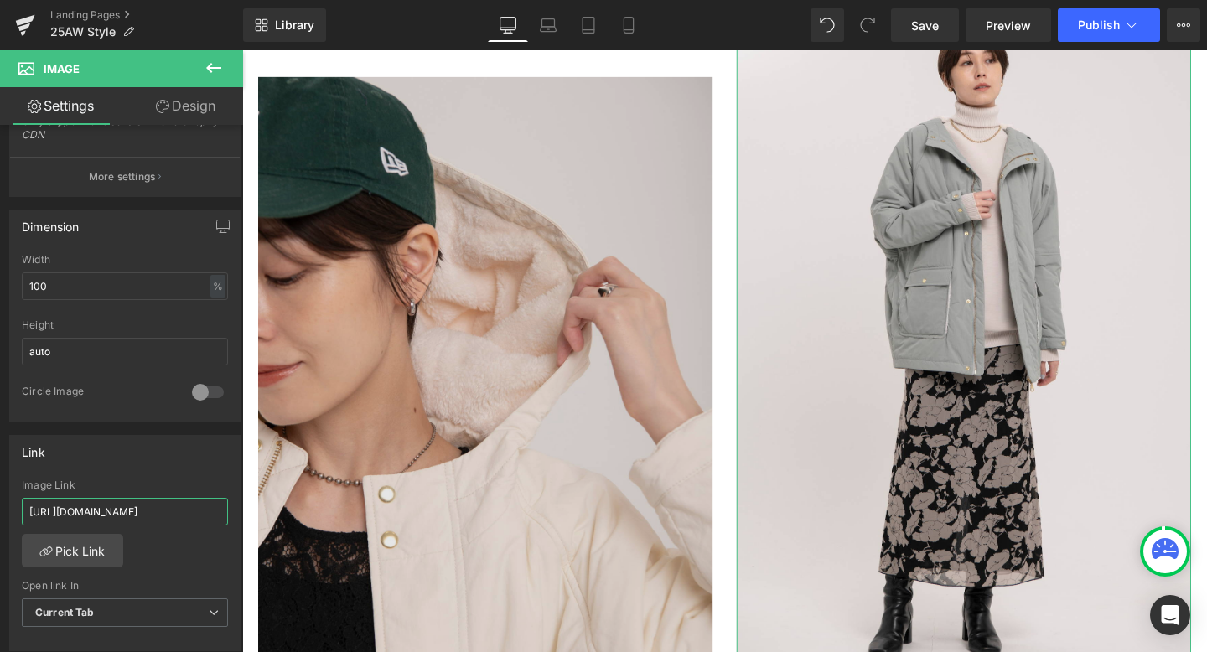
scroll to position [0, 89]
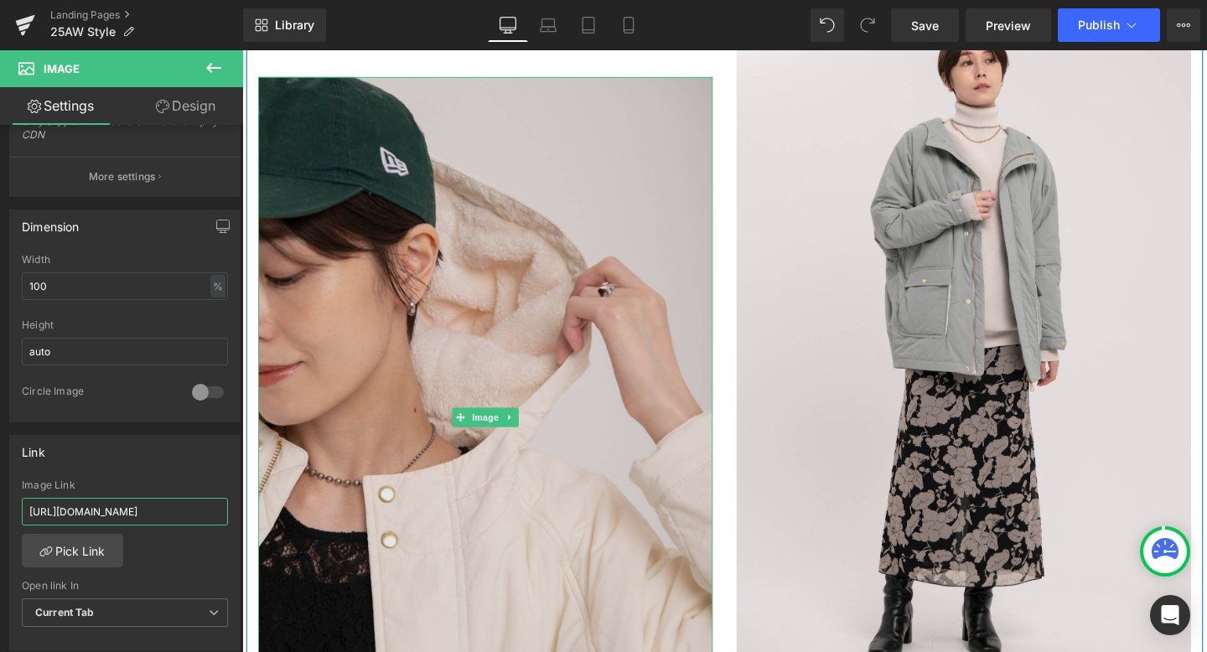
drag, startPoint x: 272, startPoint y: 563, endPoint x: 269, endPoint y: 538, distance: 25.4
type input "[URL][DOMAIN_NAME]"
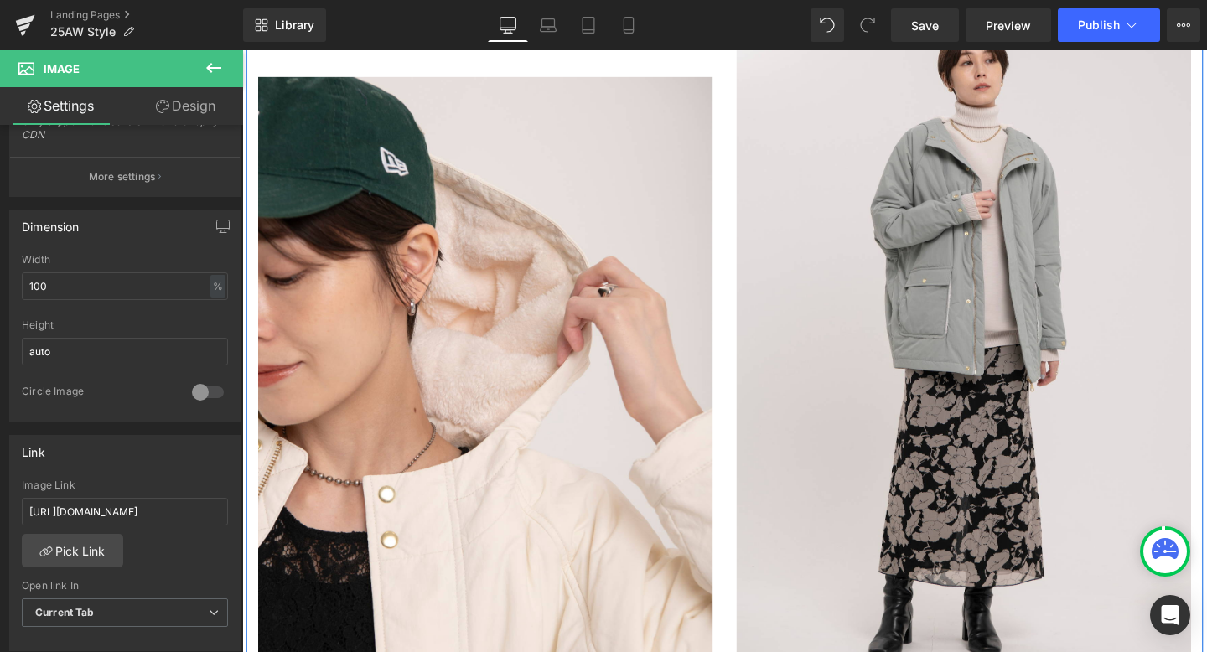
click at [746, 130] on div "Image" at bounding box center [497, 395] width 503 height 801
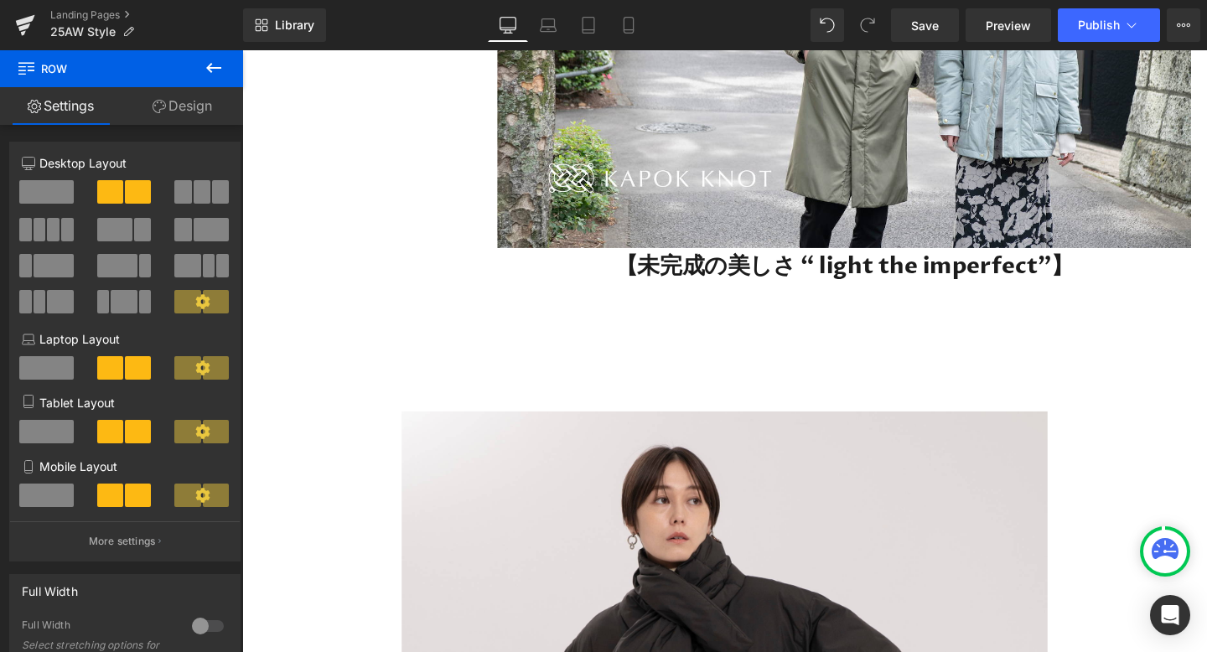
scroll to position [439, 0]
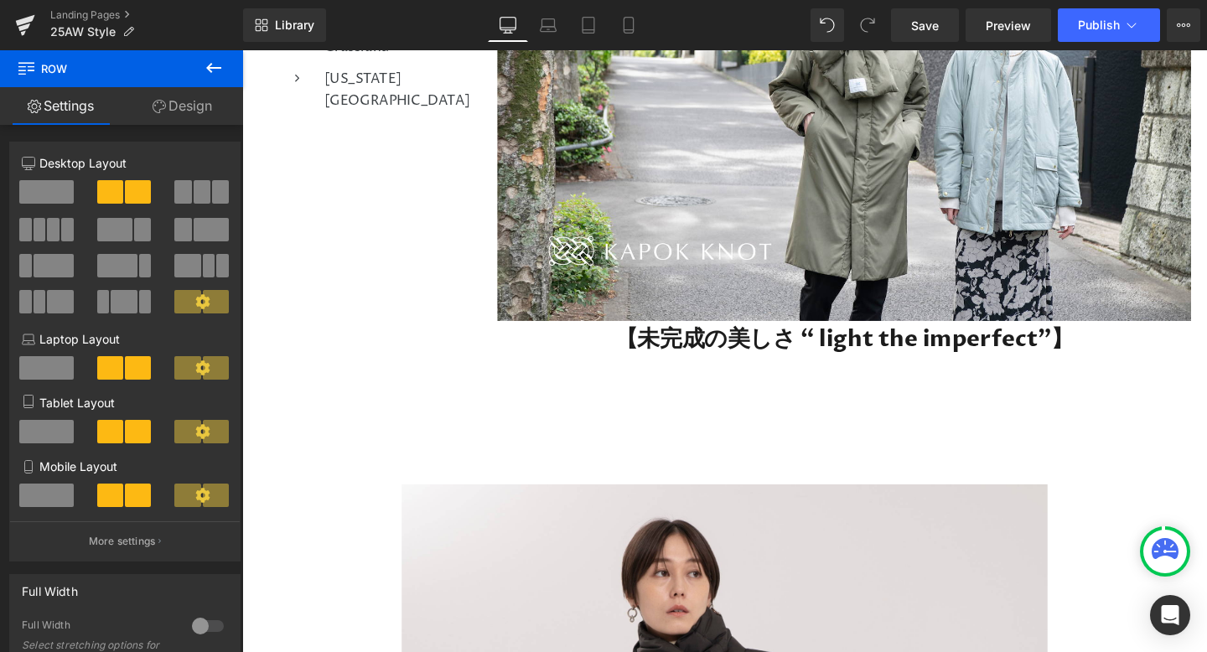
click at [746, 131] on img at bounding box center [874, 88] width 729 height 492
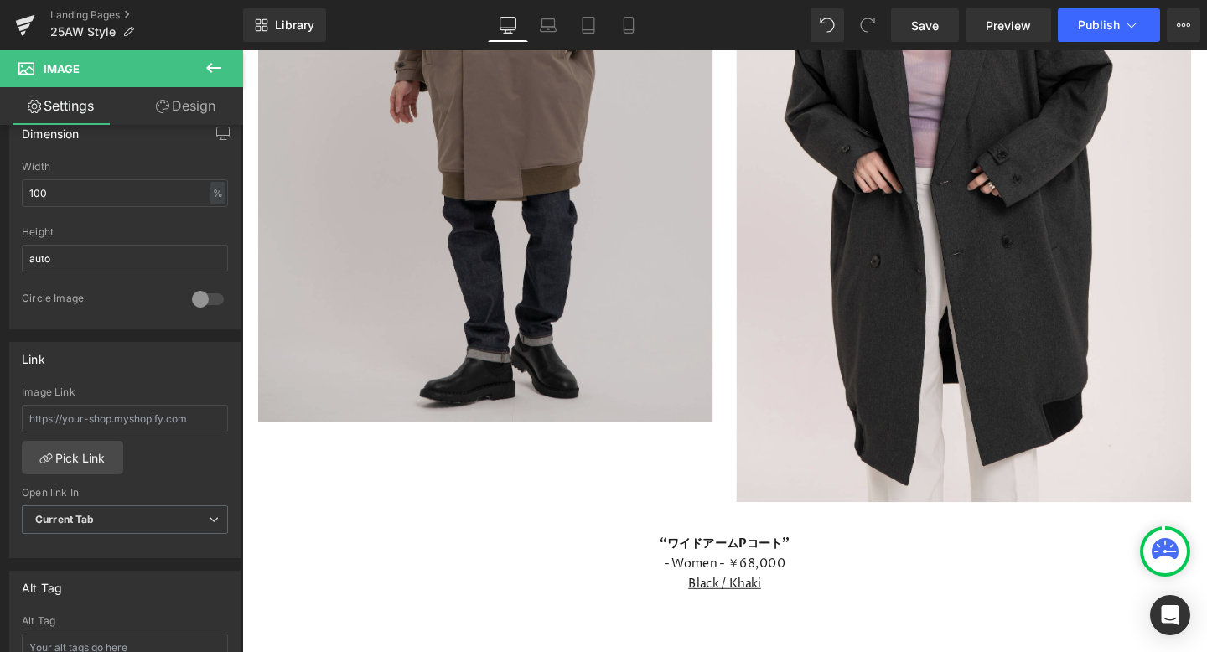
scroll to position [6086, 0]
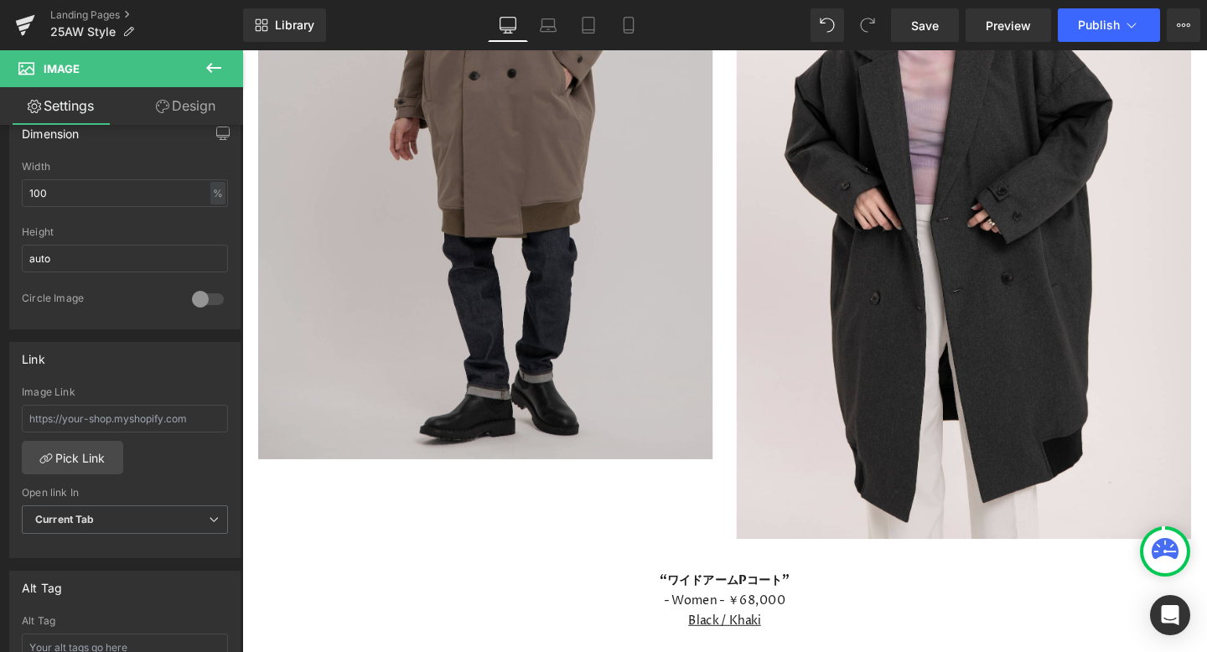
click at [493, 301] on img at bounding box center [498, 122] width 478 height 717
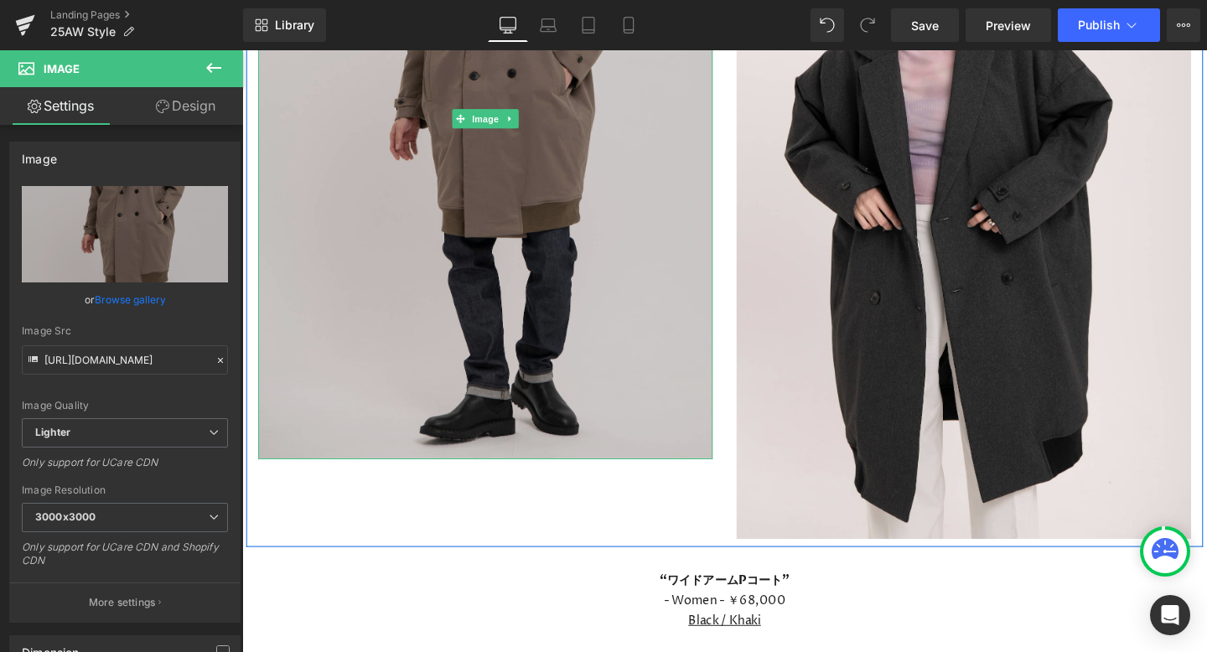
click at [551, 345] on img at bounding box center [498, 122] width 478 height 717
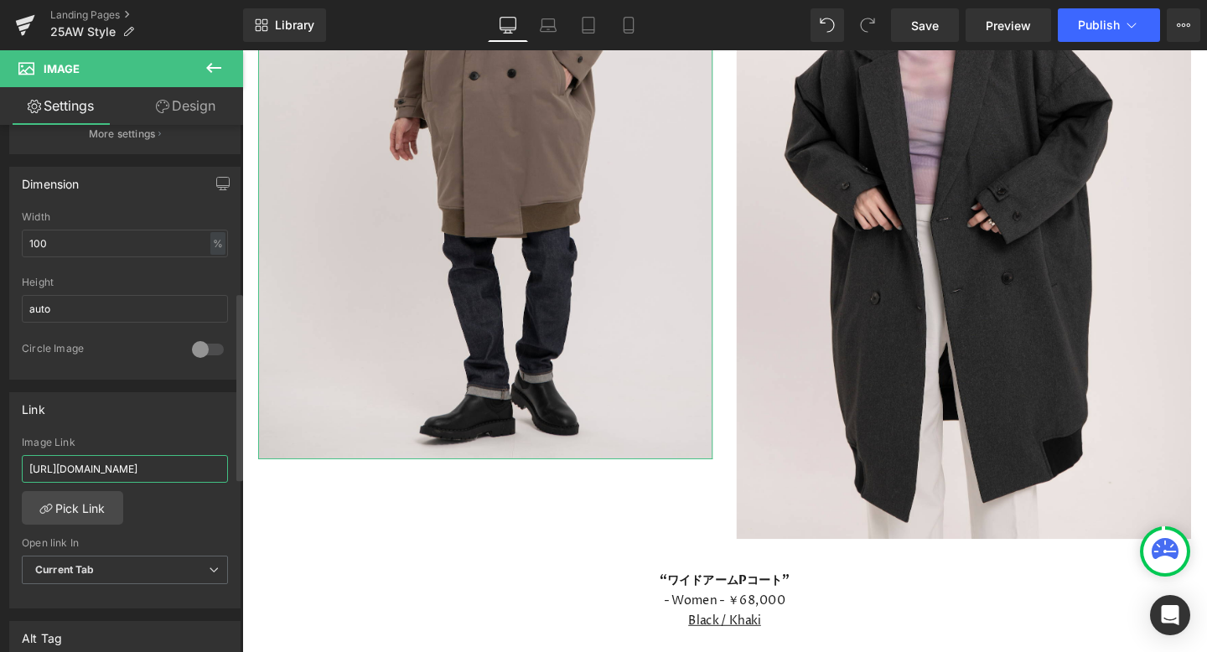
scroll to position [0, 70]
drag, startPoint x: 272, startPoint y: 517, endPoint x: 244, endPoint y: 490, distance: 39.1
type input "[URL][DOMAIN_NAME]"
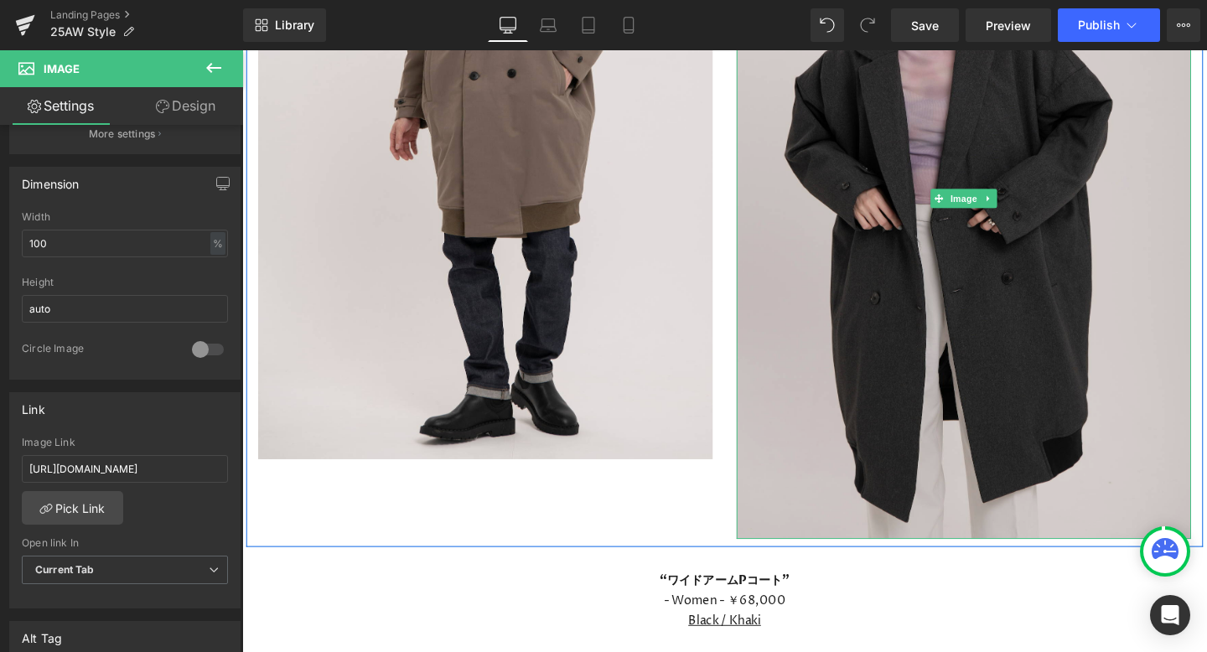
click at [852, 342] on img at bounding box center [1001, 205] width 478 height 717
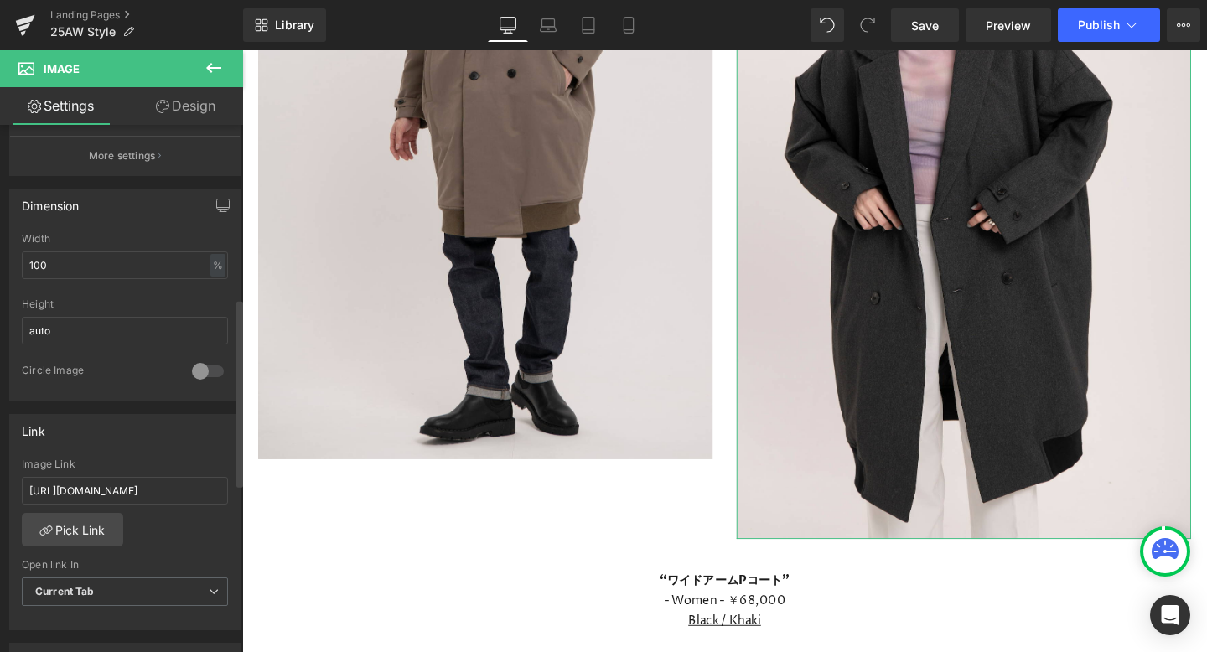
scroll to position [493, 0]
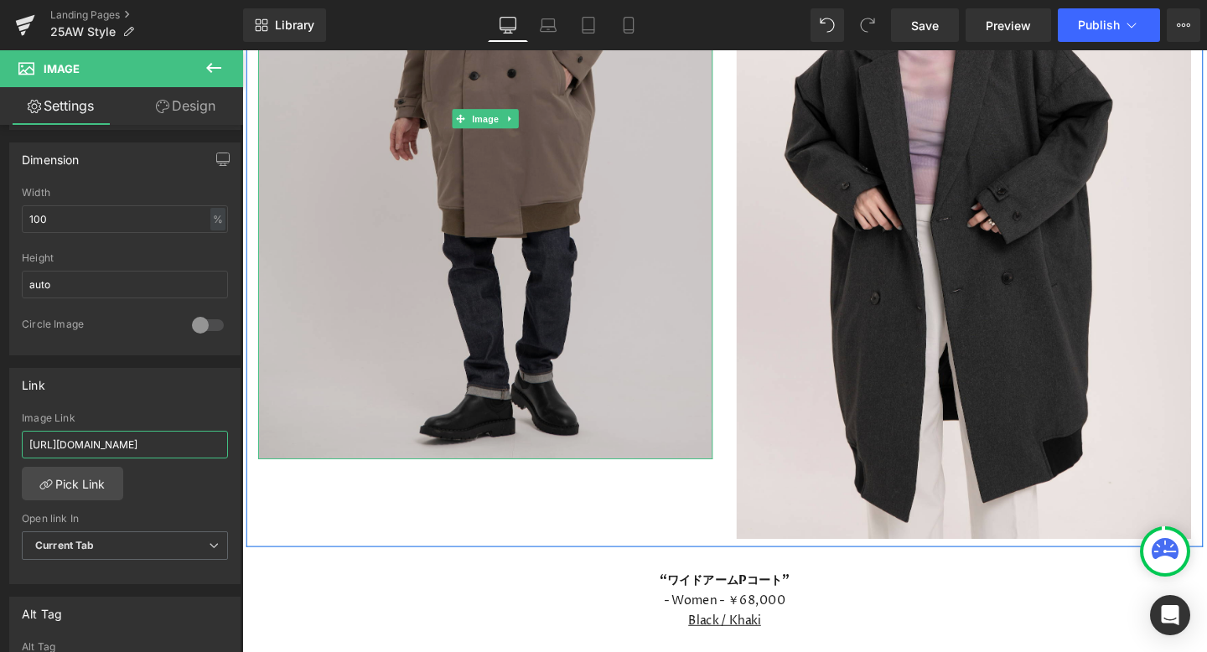
drag, startPoint x: 271, startPoint y: 496, endPoint x: 309, endPoint y: 469, distance: 47.5
type input "[URL][DOMAIN_NAME]"
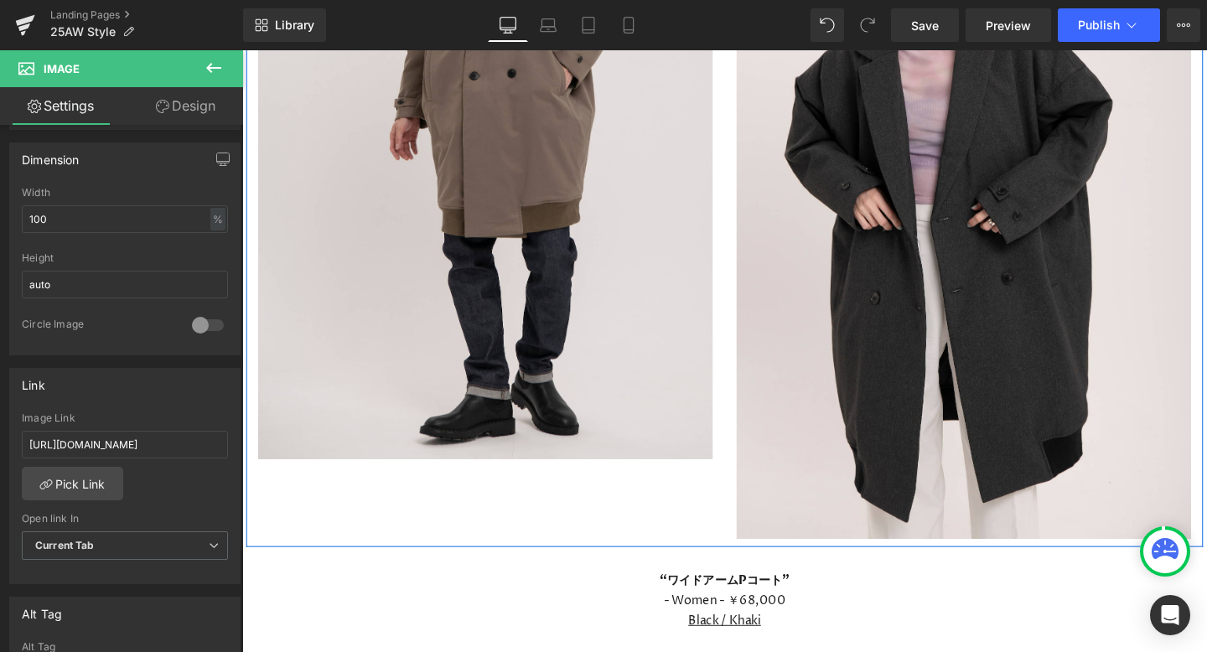
click at [494, 522] on div "Image Image Row" at bounding box center [749, 155] width 1006 height 834
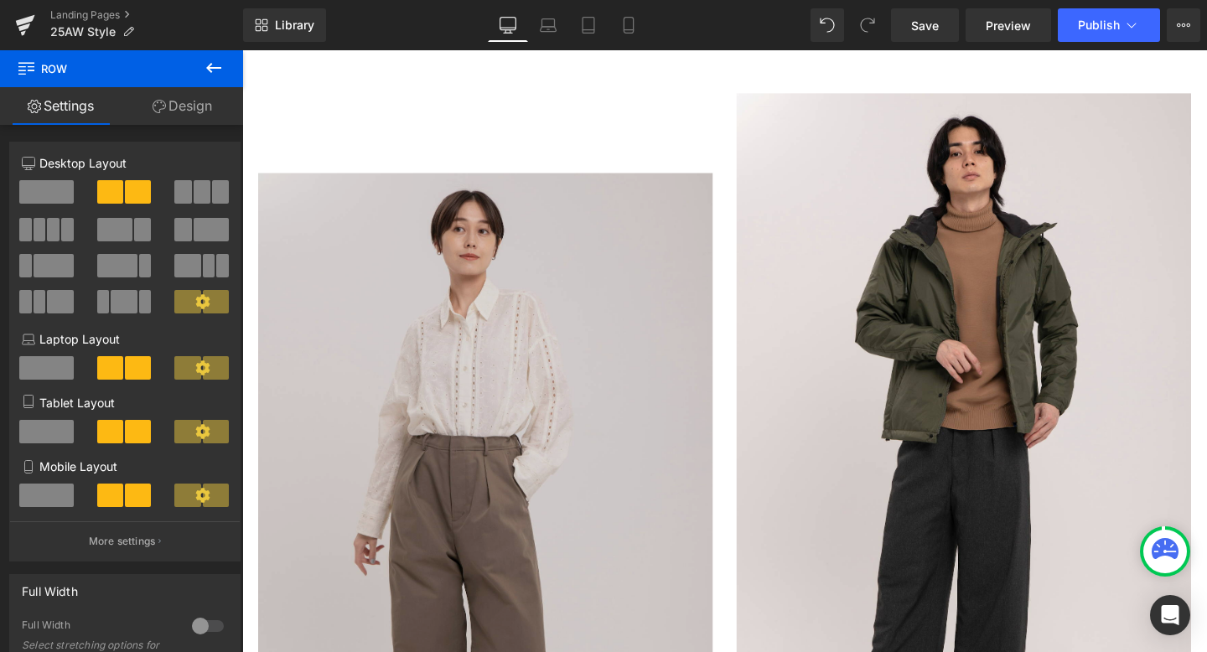
scroll to position [6797, 0]
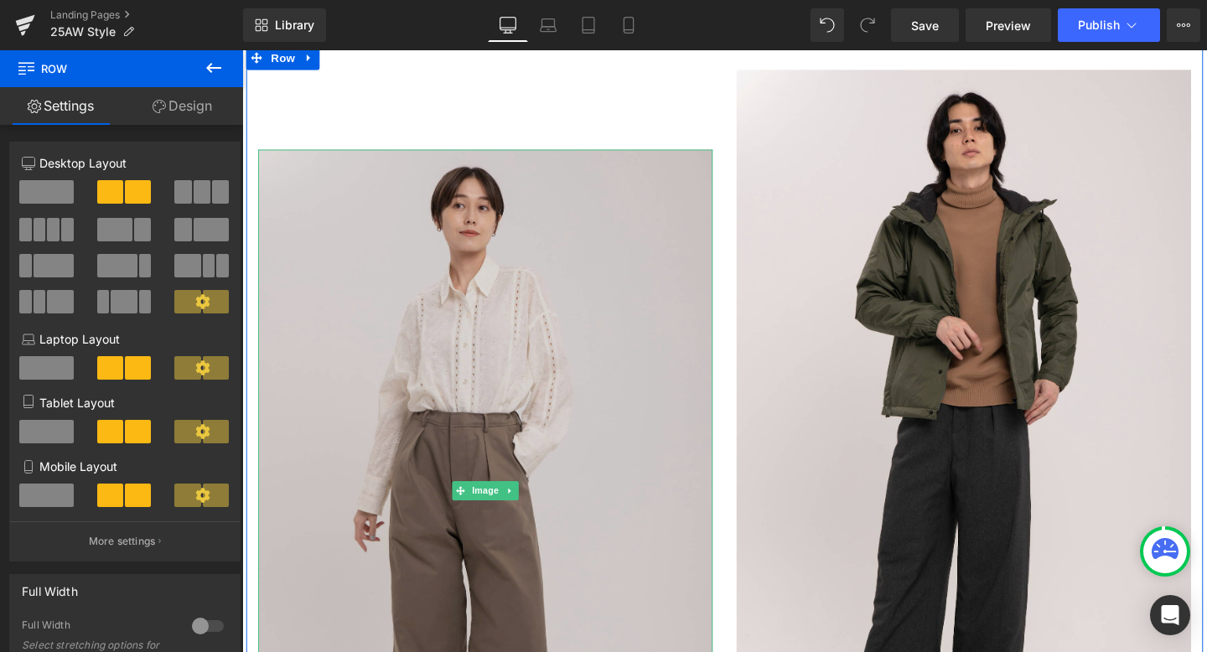
click at [460, 362] on img at bounding box center [498, 513] width 478 height 717
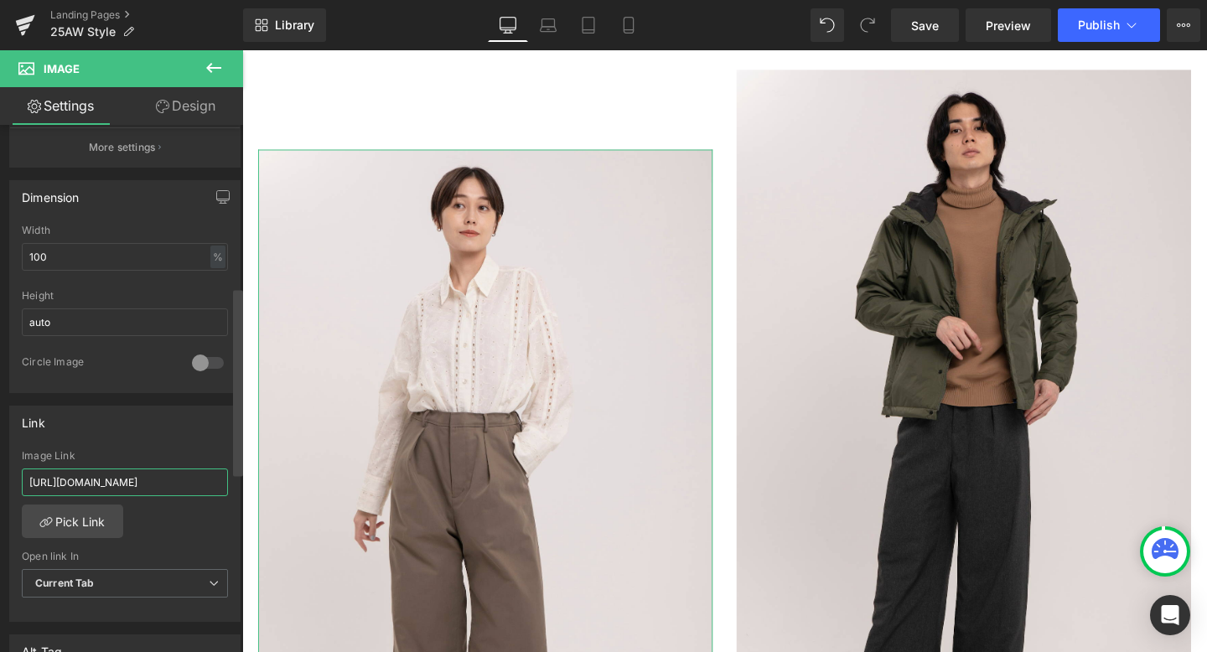
scroll to position [0, 97]
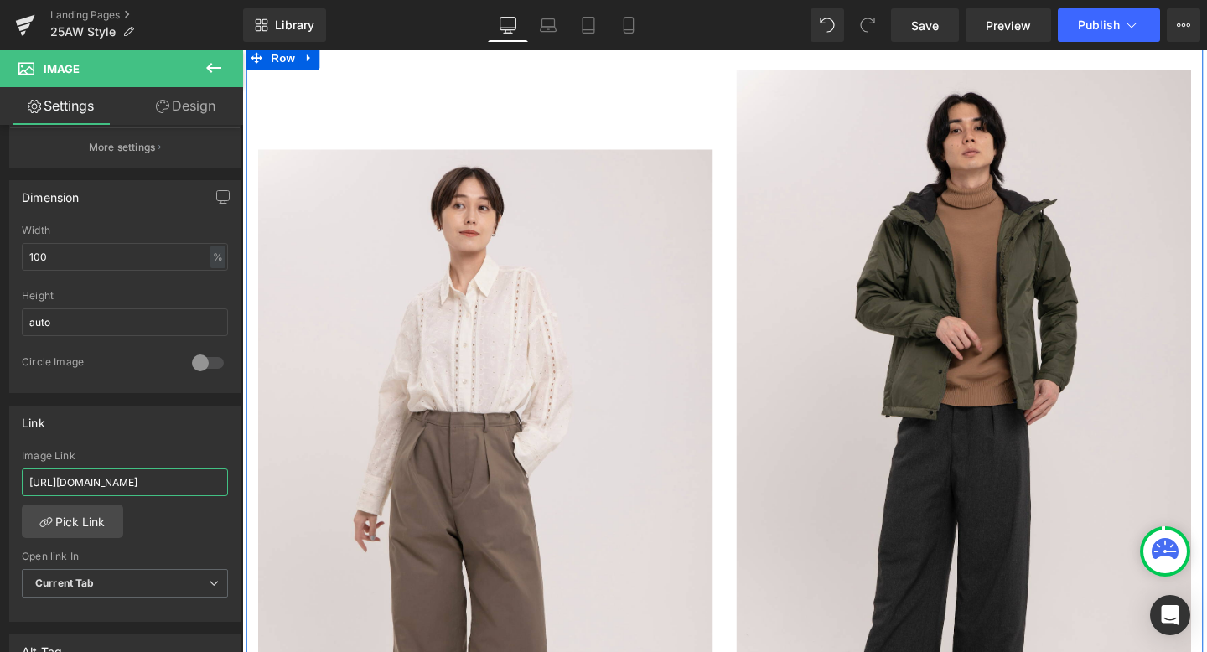
drag, startPoint x: 272, startPoint y: 533, endPoint x: 257, endPoint y: 509, distance: 28.2
type input "[URL][DOMAIN_NAME]"
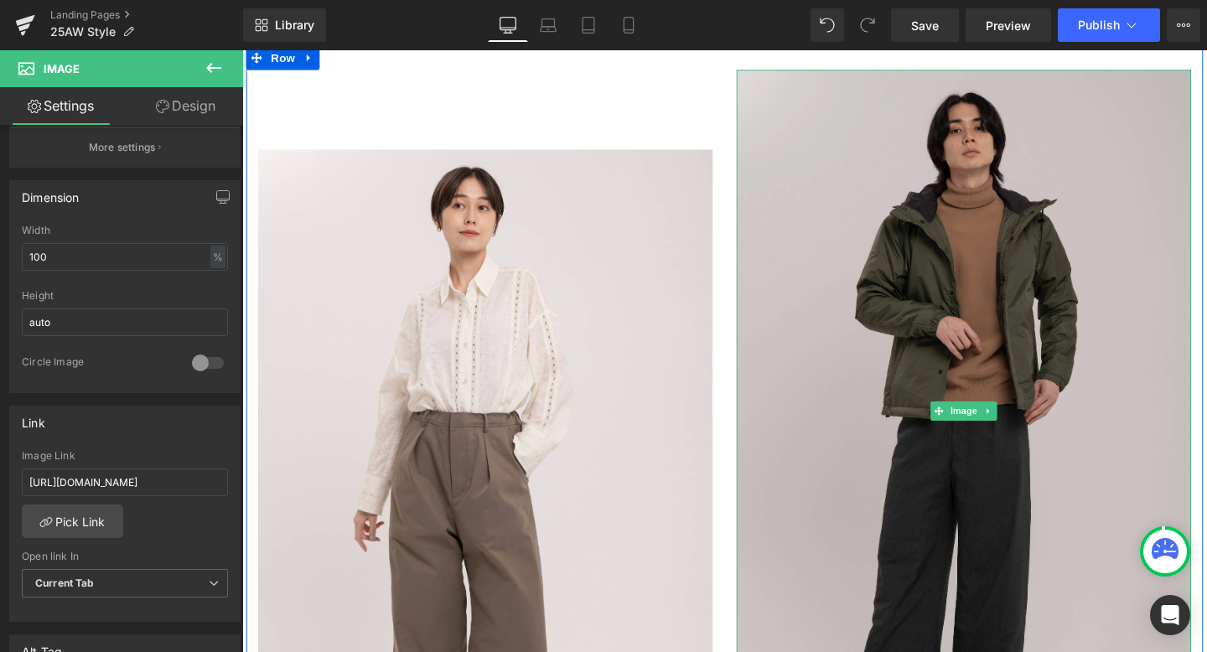
click at [862, 408] on img at bounding box center [1001, 429] width 478 height 717
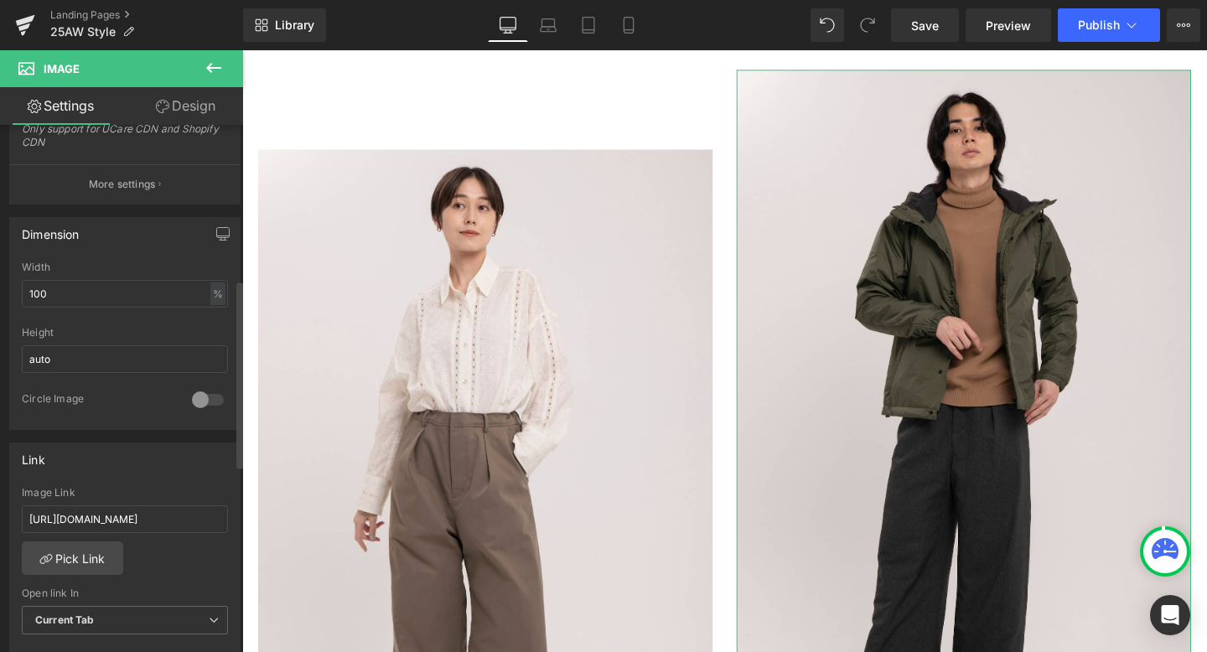
scroll to position [443, 0]
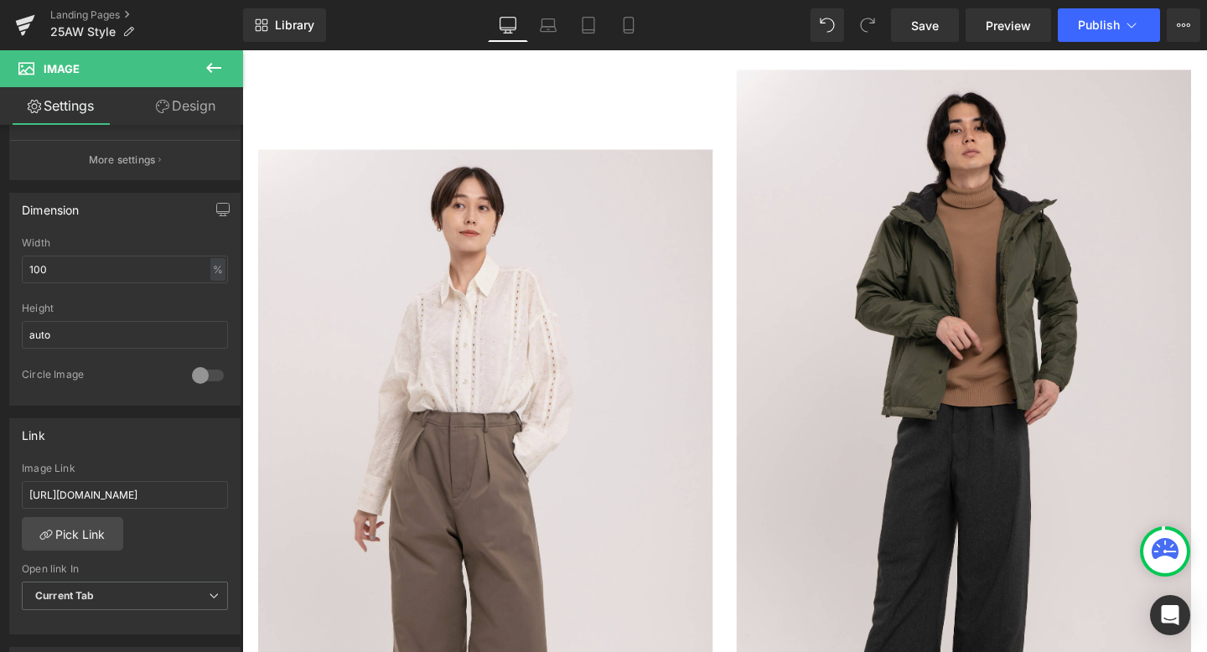
drag, startPoint x: 273, startPoint y: 546, endPoint x: 244, endPoint y: 525, distance: 36.1
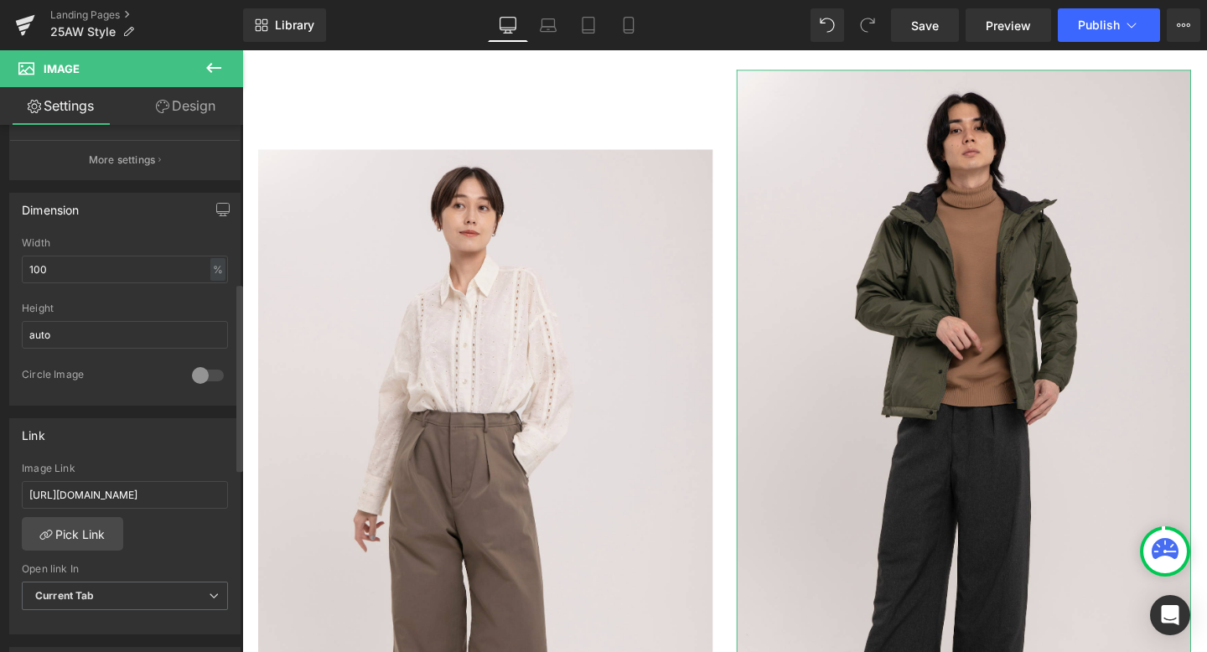
type input "[URL][DOMAIN_NAME]"
click at [191, 453] on div "Link [URL][DOMAIN_NAME] Image Link [URL][DOMAIN_NAME] Pick Link Current Tab New…" at bounding box center [124, 526] width 231 height 217
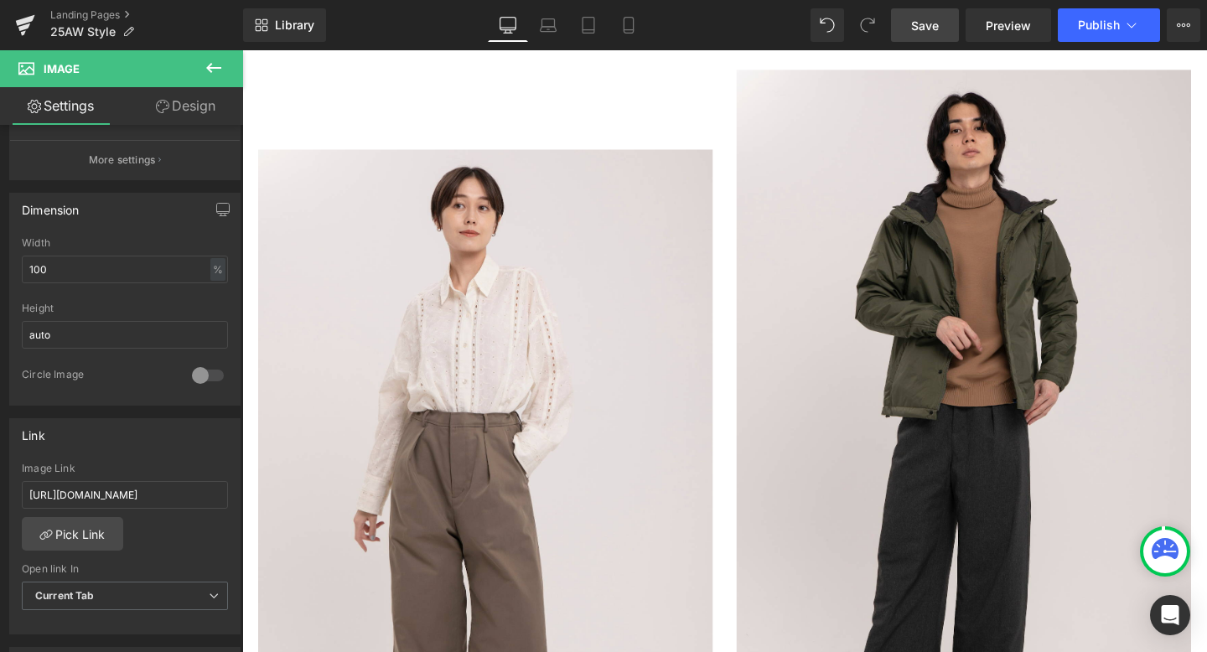
click at [933, 31] on span "Save" at bounding box center [925, 26] width 28 height 18
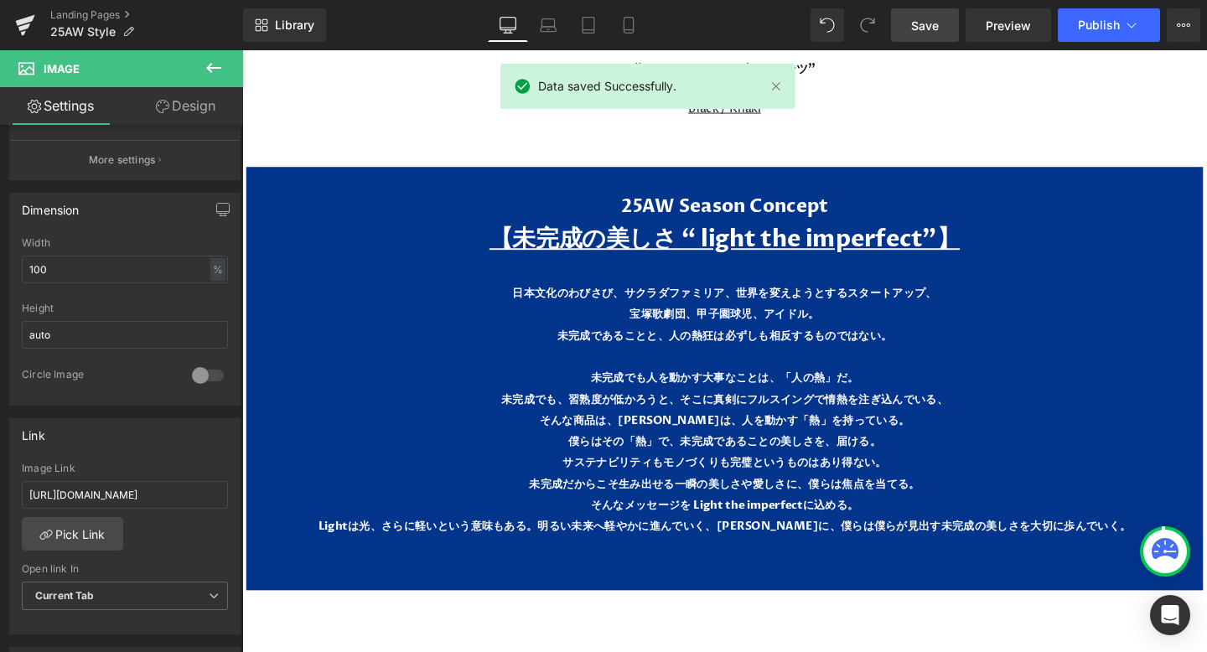
scroll to position [7652, 0]
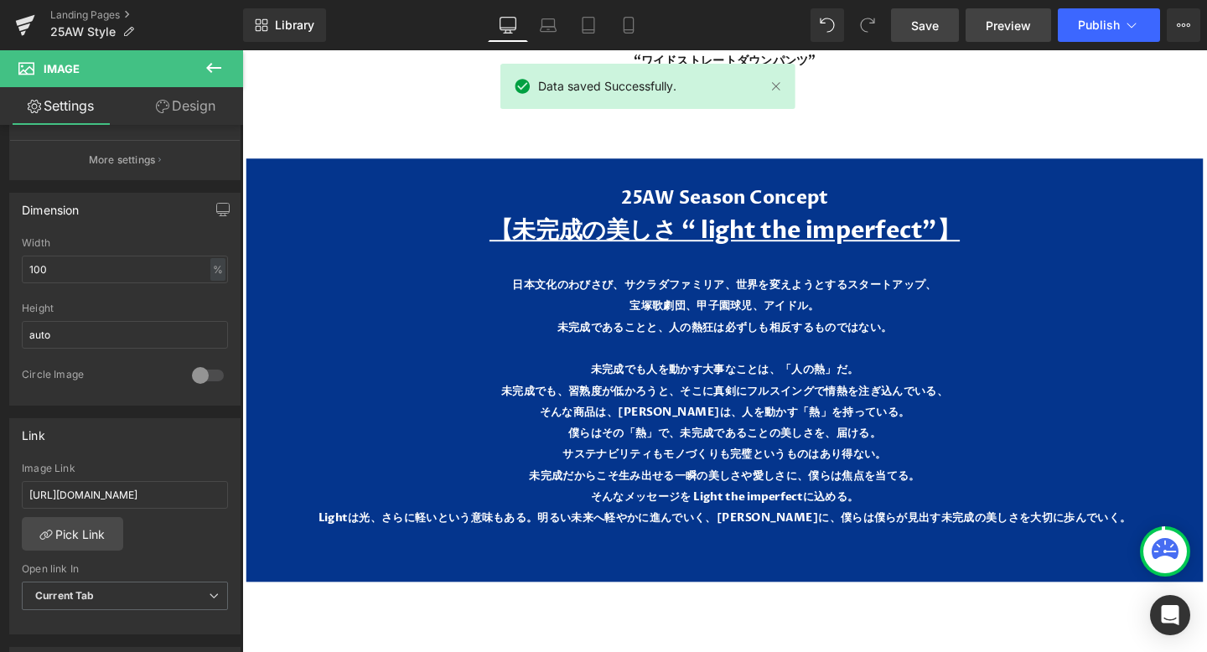
click at [998, 28] on span "Preview" at bounding box center [1008, 26] width 45 height 18
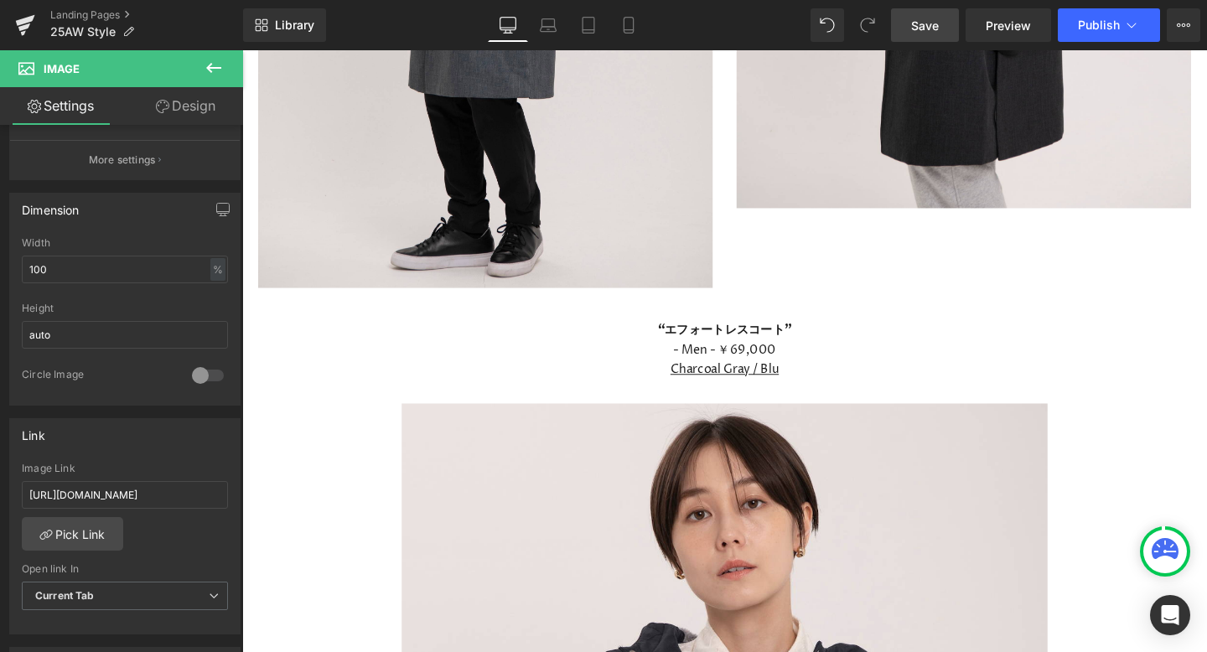
scroll to position [3429, 0]
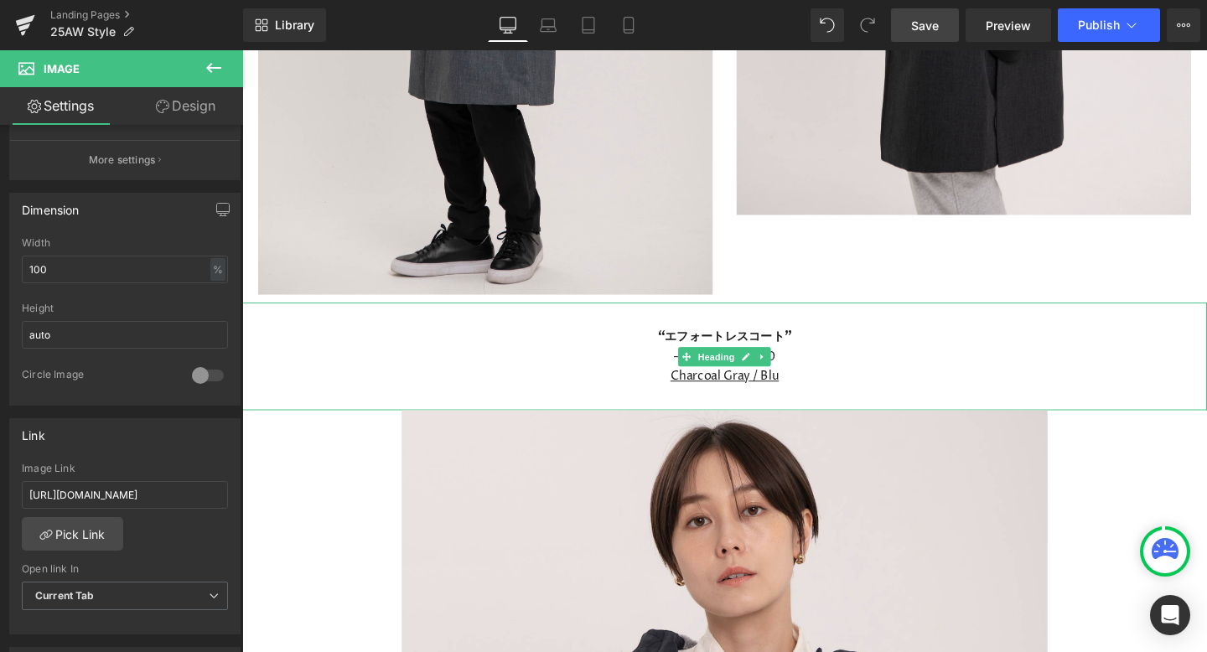
click at [806, 393] on span "Charcoal Gray / Blu" at bounding box center [749, 394] width 114 height 18
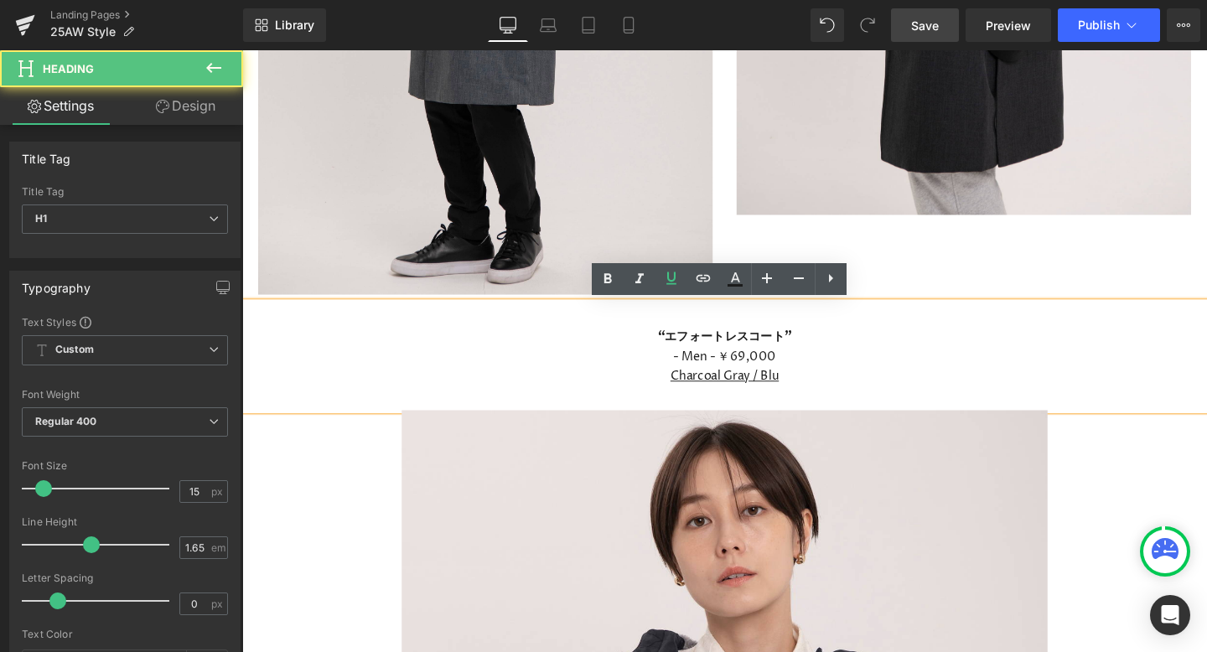
click at [806, 396] on span "Charcoal Gray / Blu" at bounding box center [749, 394] width 114 height 18
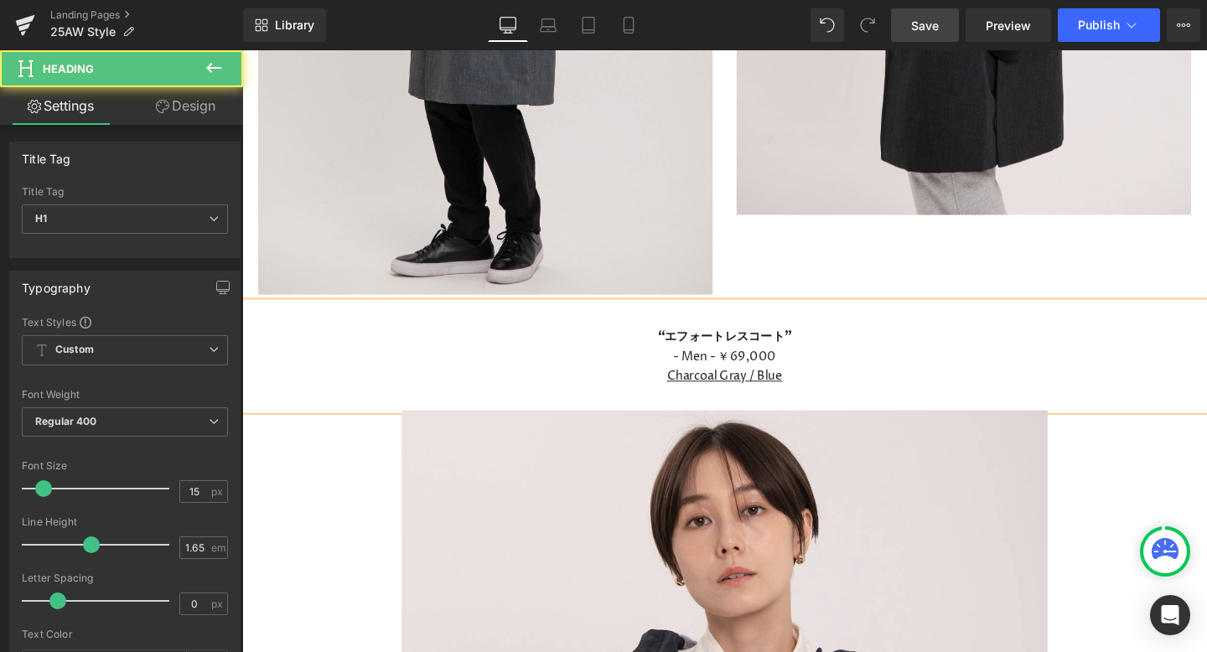
click at [1044, 386] on h1 "Charcoal Gray / Blue" at bounding box center [749, 394] width 1014 height 21
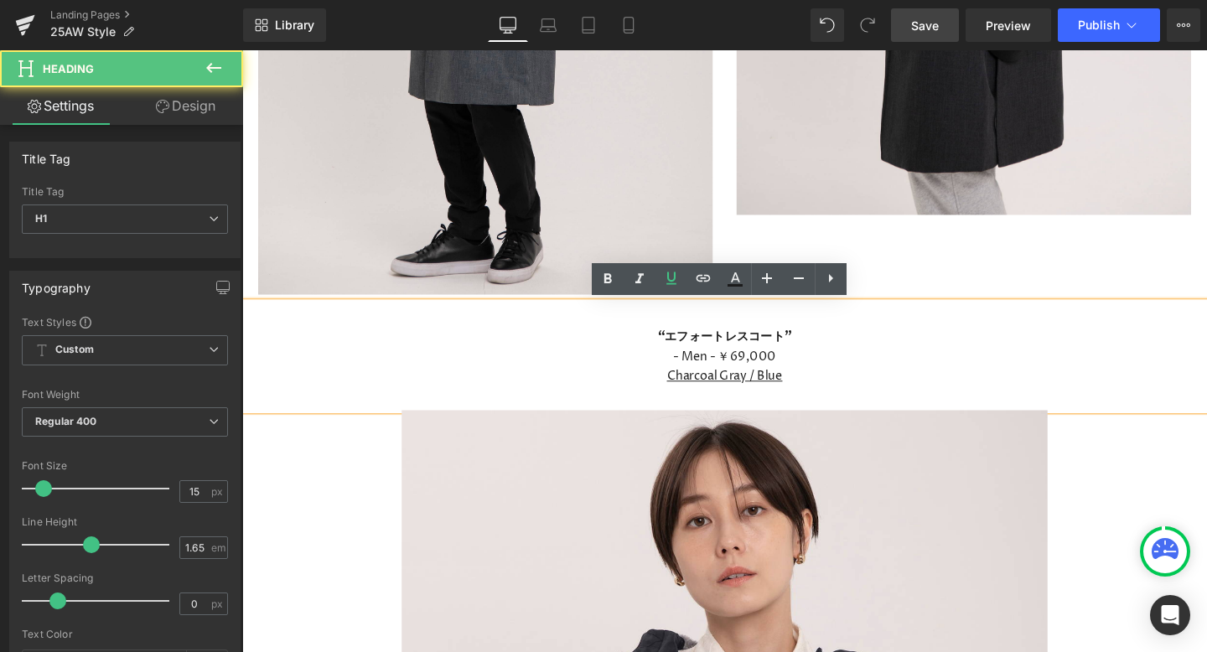
click at [944, 32] on link "Save" at bounding box center [925, 25] width 68 height 34
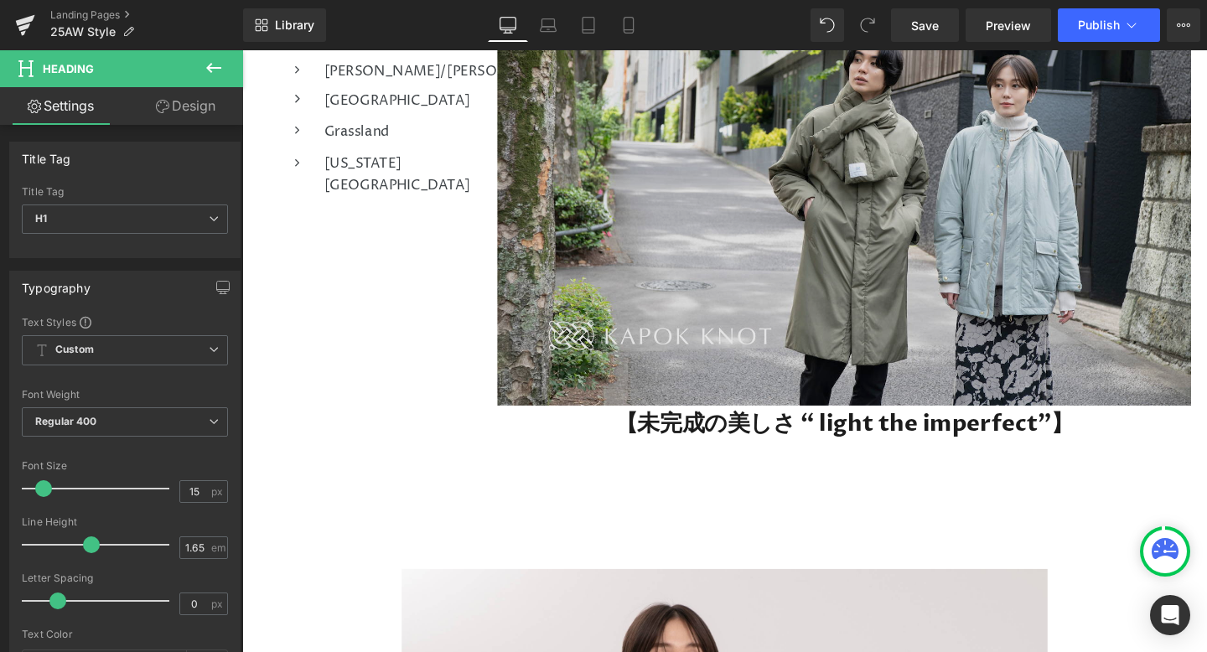
scroll to position [378, 0]
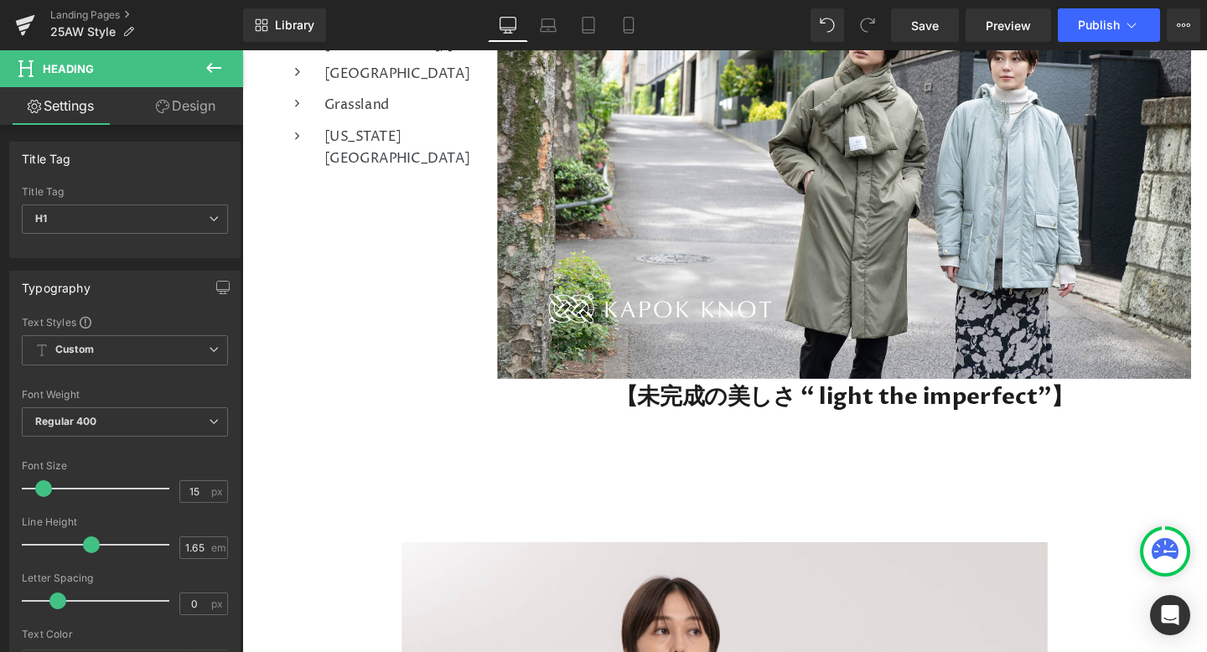
click at [746, 414] on h1 "【未完成の美しさ “ light the imperfect”】" at bounding box center [874, 415] width 729 height 39
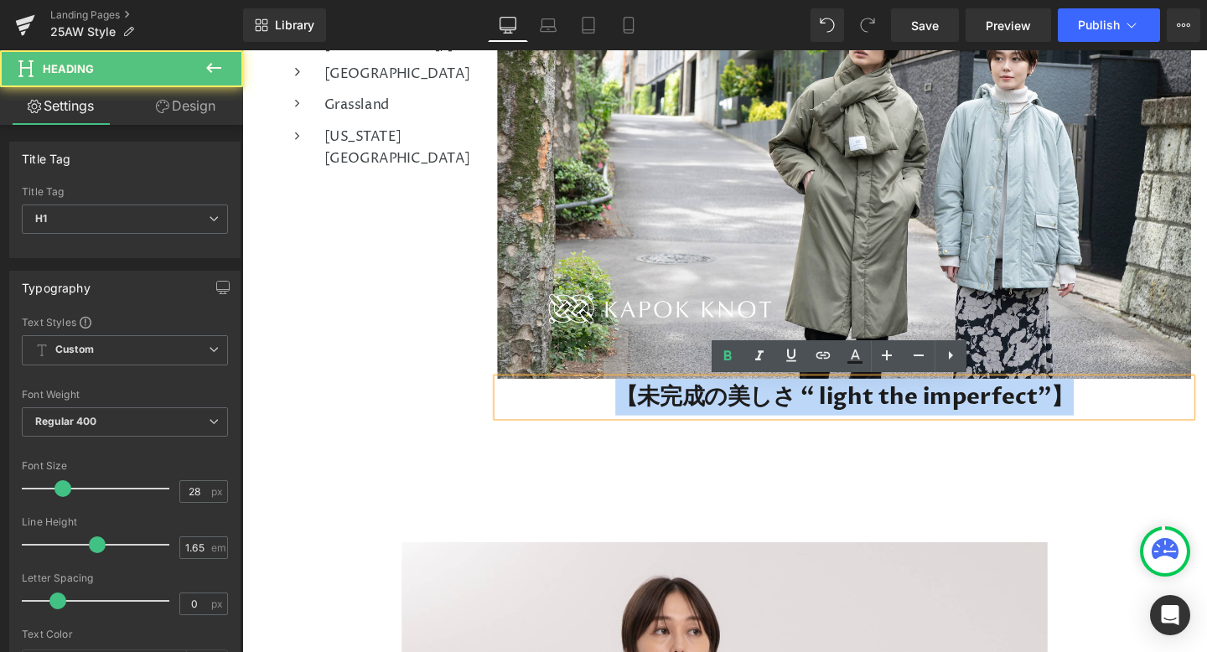
drag, startPoint x: 641, startPoint y: 414, endPoint x: 1116, endPoint y: 407, distance: 474.5
click at [1116, 407] on h1 "【未完成の美しさ “ light the imperfect”】" at bounding box center [874, 415] width 729 height 39
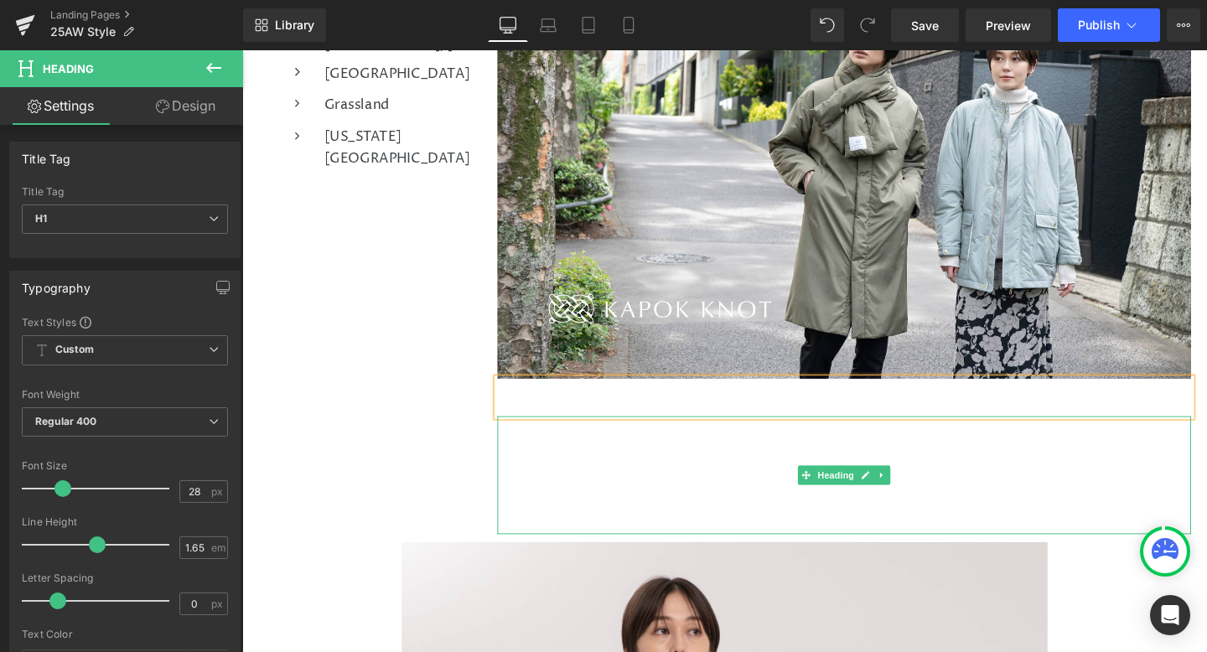
click at [963, 505] on h1 "【未完成の美しさ “ light the imperfect”】" at bounding box center [874, 497] width 729 height 125
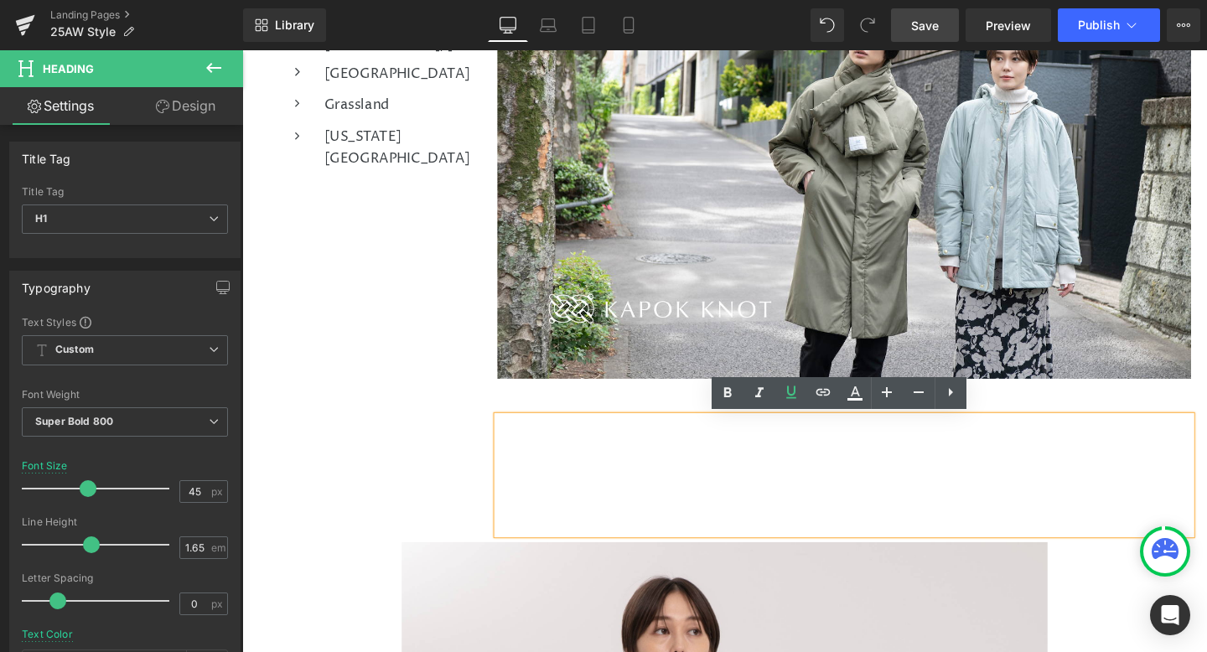
click at [924, 19] on span "Save" at bounding box center [925, 26] width 28 height 18
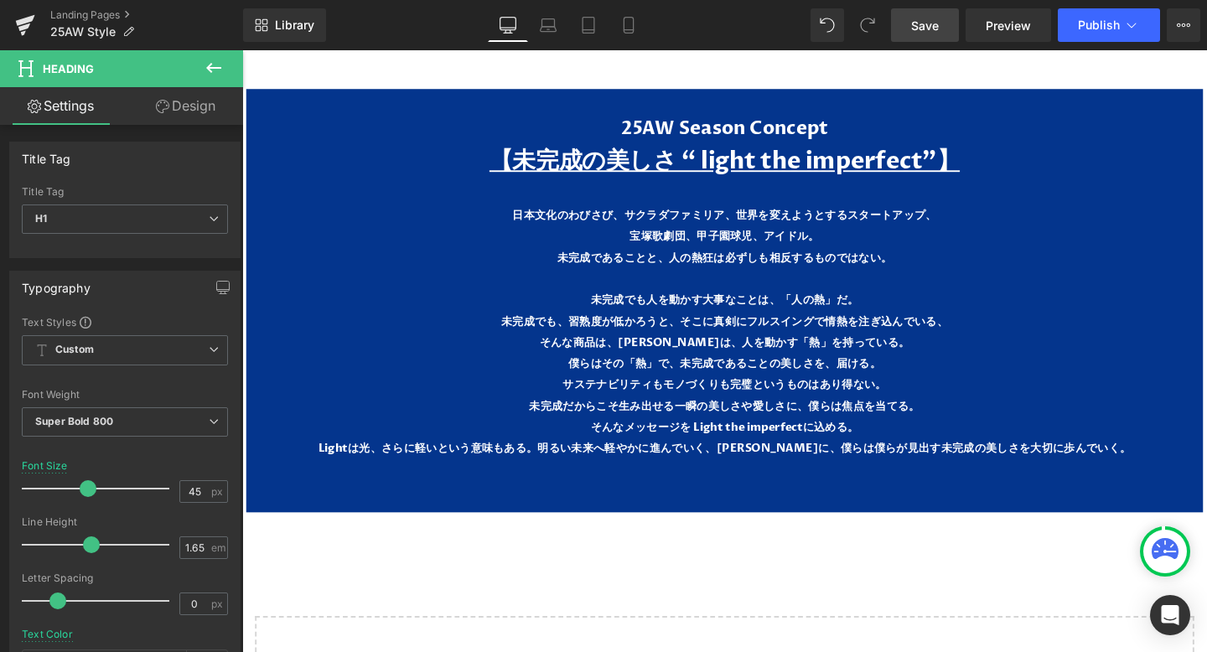
scroll to position [7704, 0]
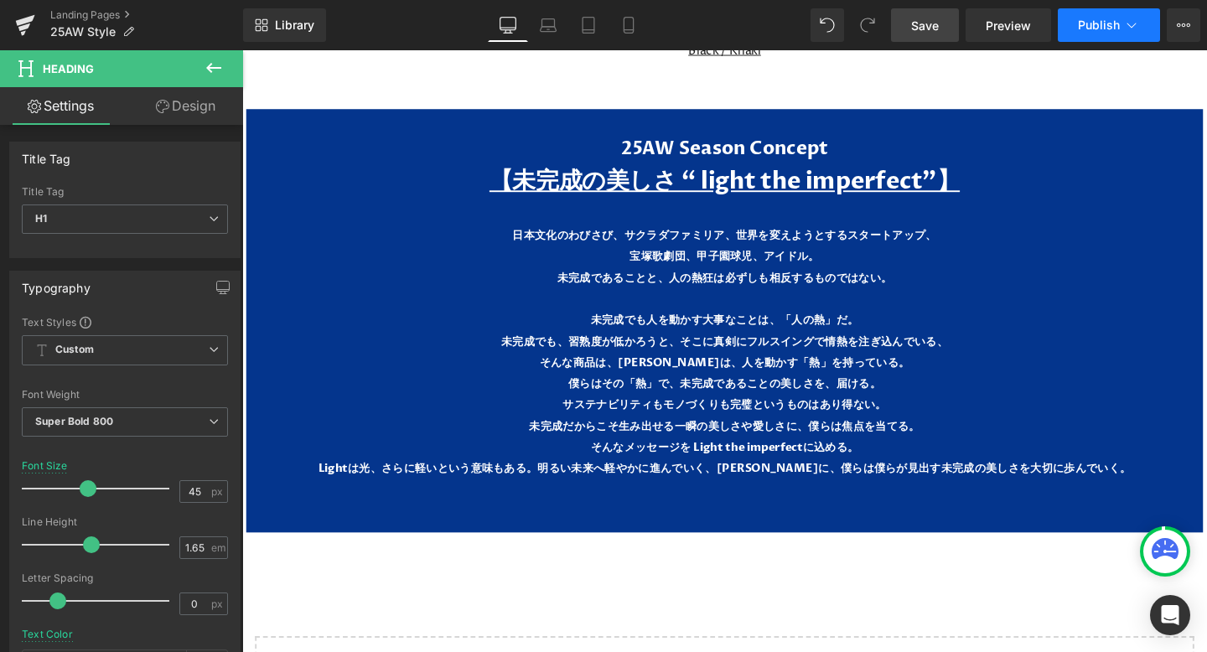
click at [1091, 35] on button "Publish" at bounding box center [1109, 25] width 102 height 34
click at [916, 10] on link "Save" at bounding box center [925, 25] width 68 height 34
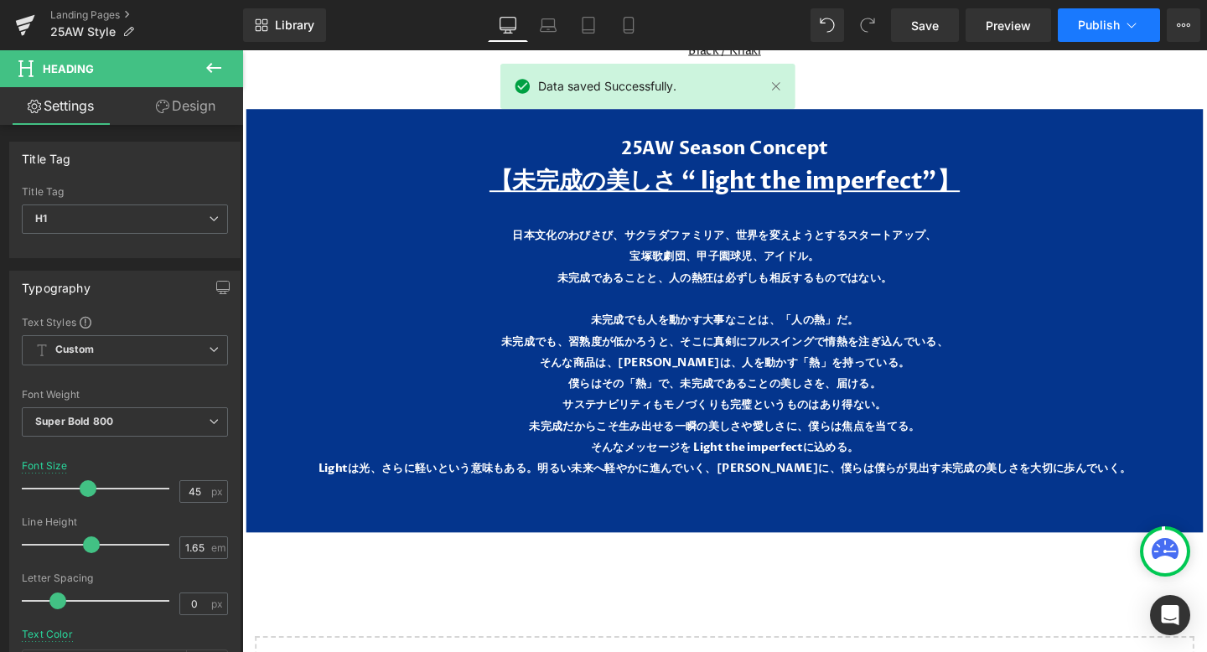
click at [1099, 27] on span "Publish" at bounding box center [1099, 24] width 42 height 13
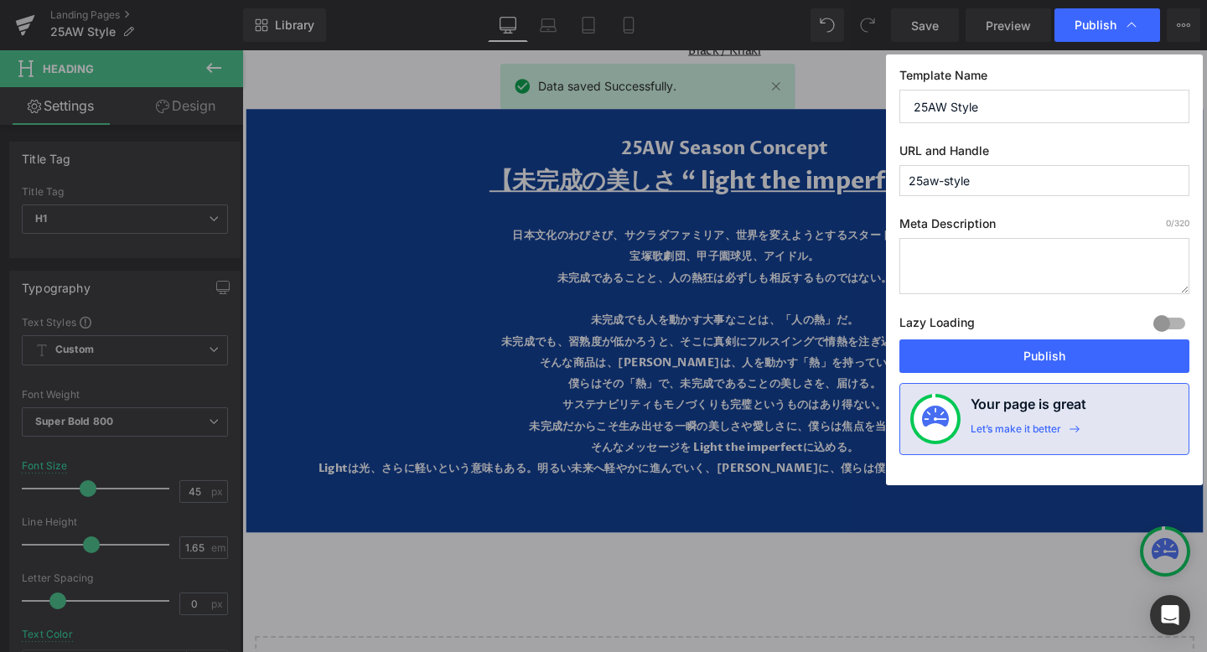
click at [998, 336] on div "Lazy Loading Build Upgrade plan to unlock" at bounding box center [1044, 326] width 290 height 28
click at [1000, 356] on button "Publish" at bounding box center [1044, 356] width 290 height 34
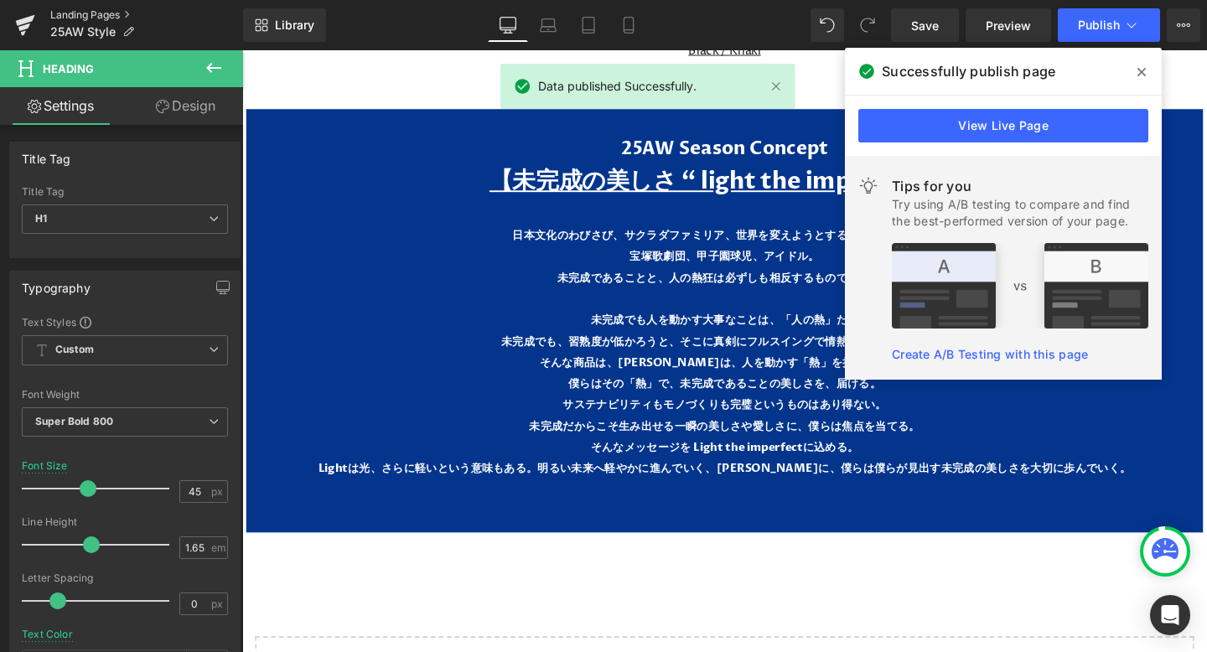
click at [62, 20] on link "Landing Pages" at bounding box center [146, 14] width 193 height 13
